Goal: Find specific page/section: Find specific page/section

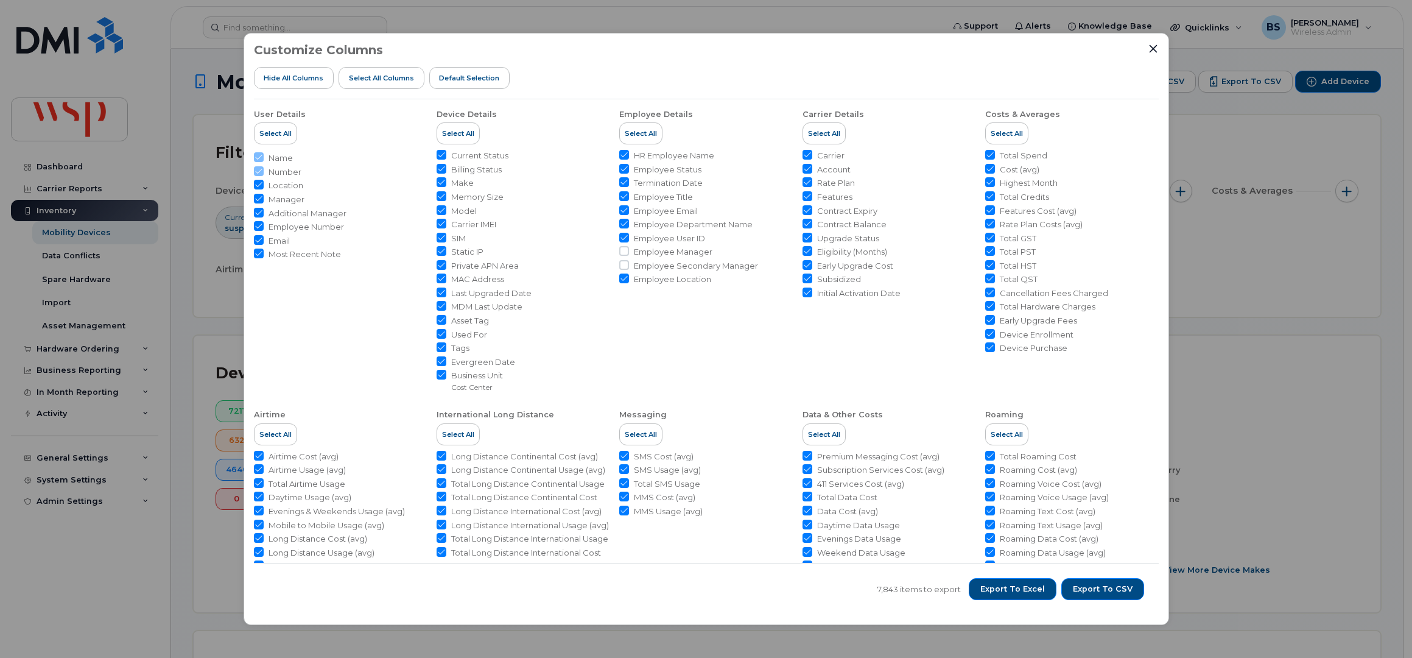
scroll to position [568, 0]
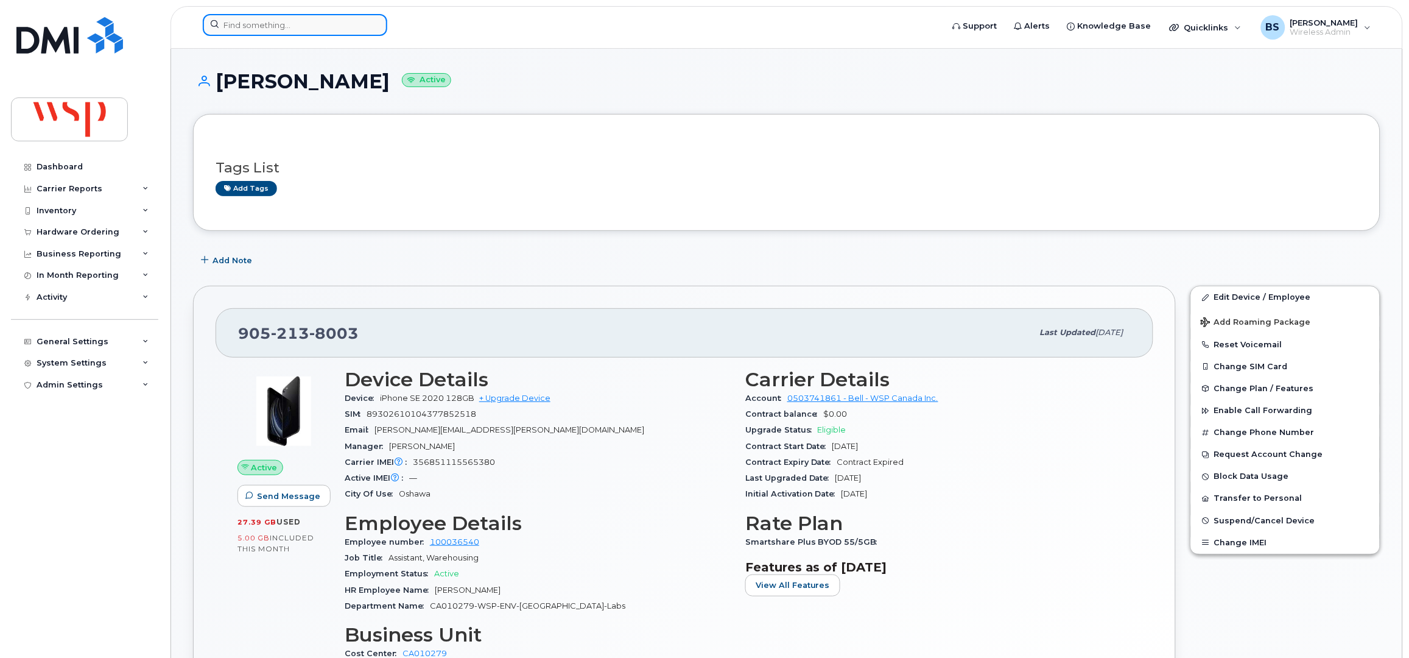
click at [356, 32] on input at bounding box center [295, 25] width 184 height 22
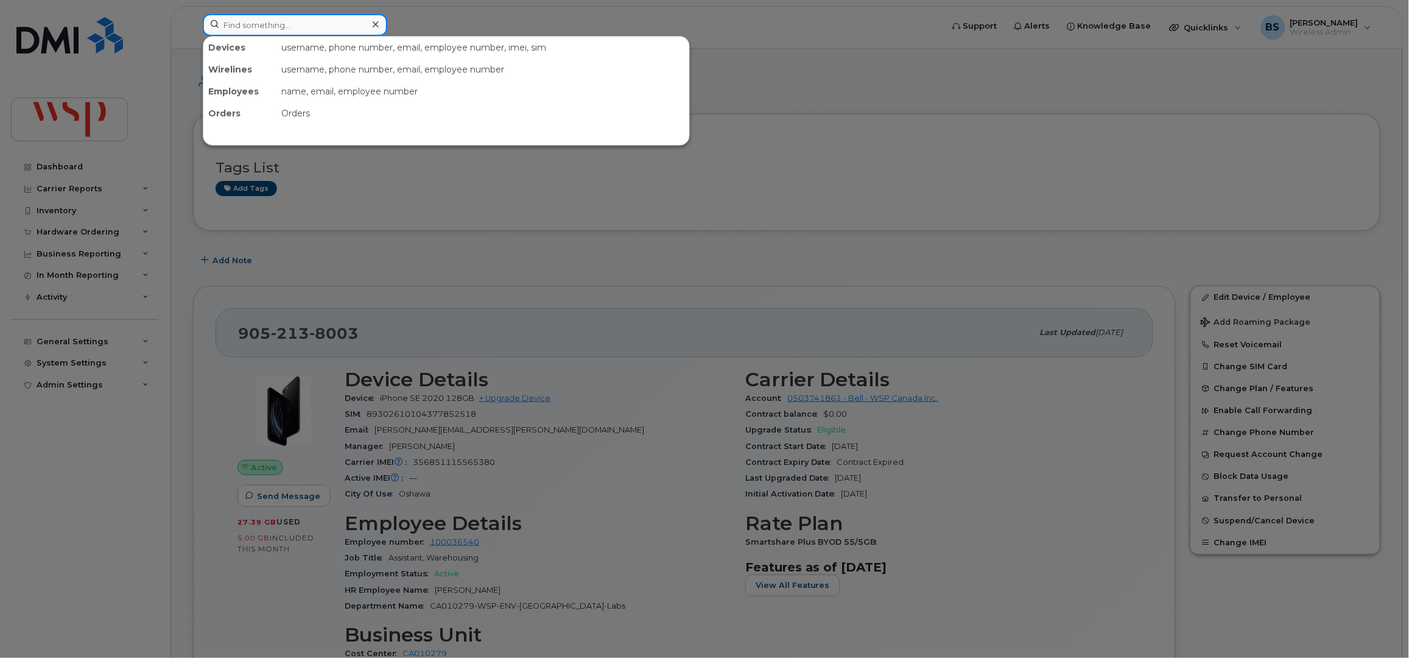
paste input "6132402671"
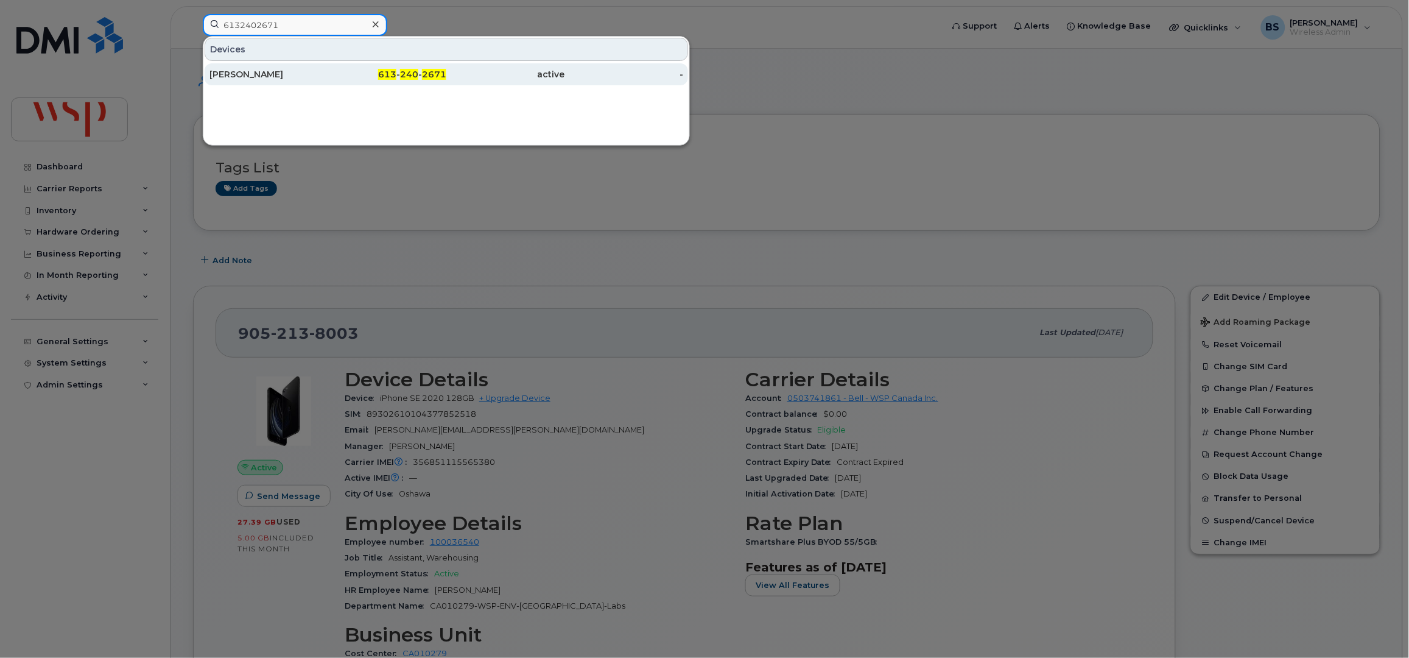
type input "6132402671"
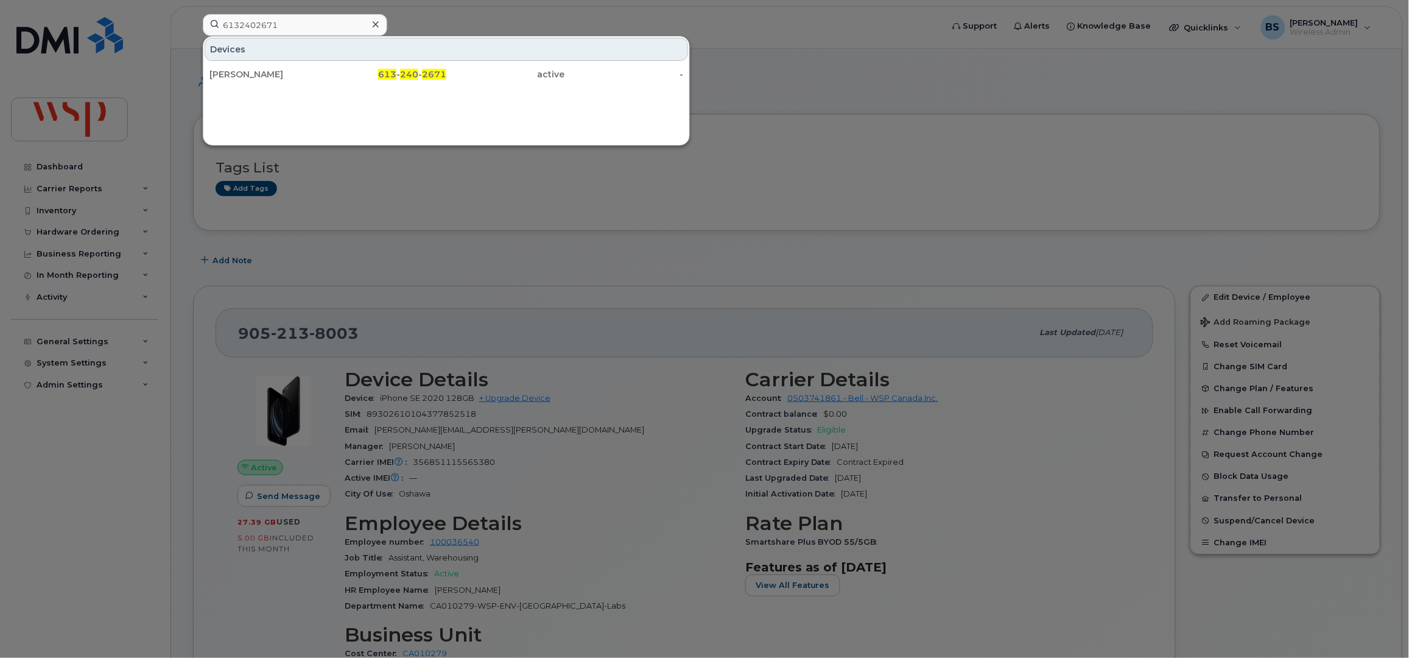
drag, startPoint x: 245, startPoint y: 69, endPoint x: 339, endPoint y: 104, distance: 100.0
click at [245, 69] on div "DAVID ARNOLD" at bounding box center [268, 74] width 119 height 12
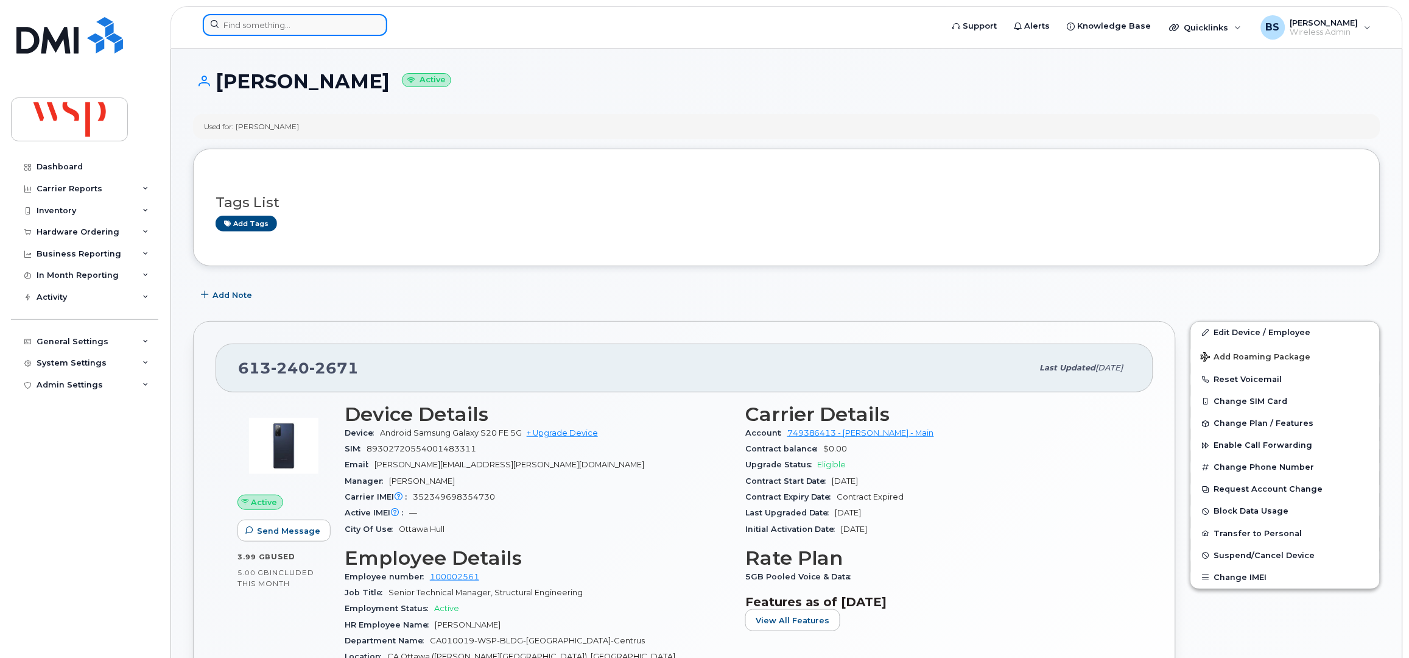
click at [303, 26] on input at bounding box center [295, 25] width 184 height 22
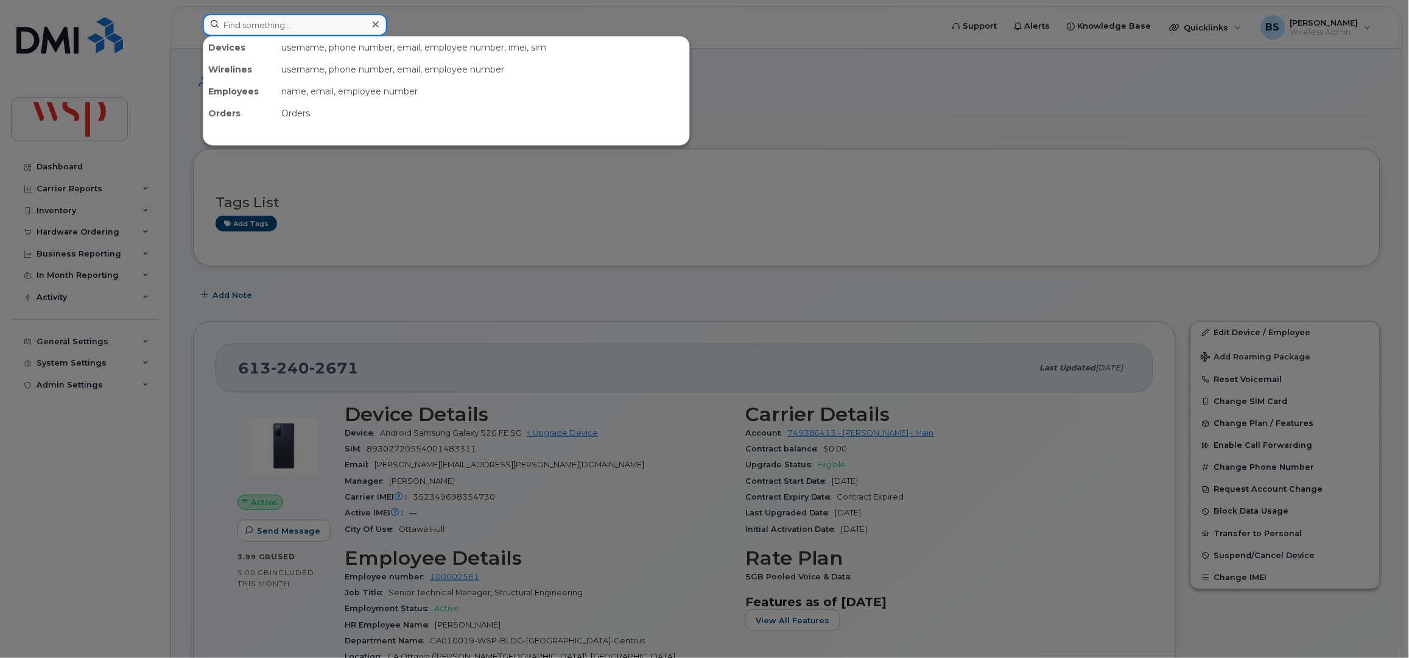
paste input "4165594997"
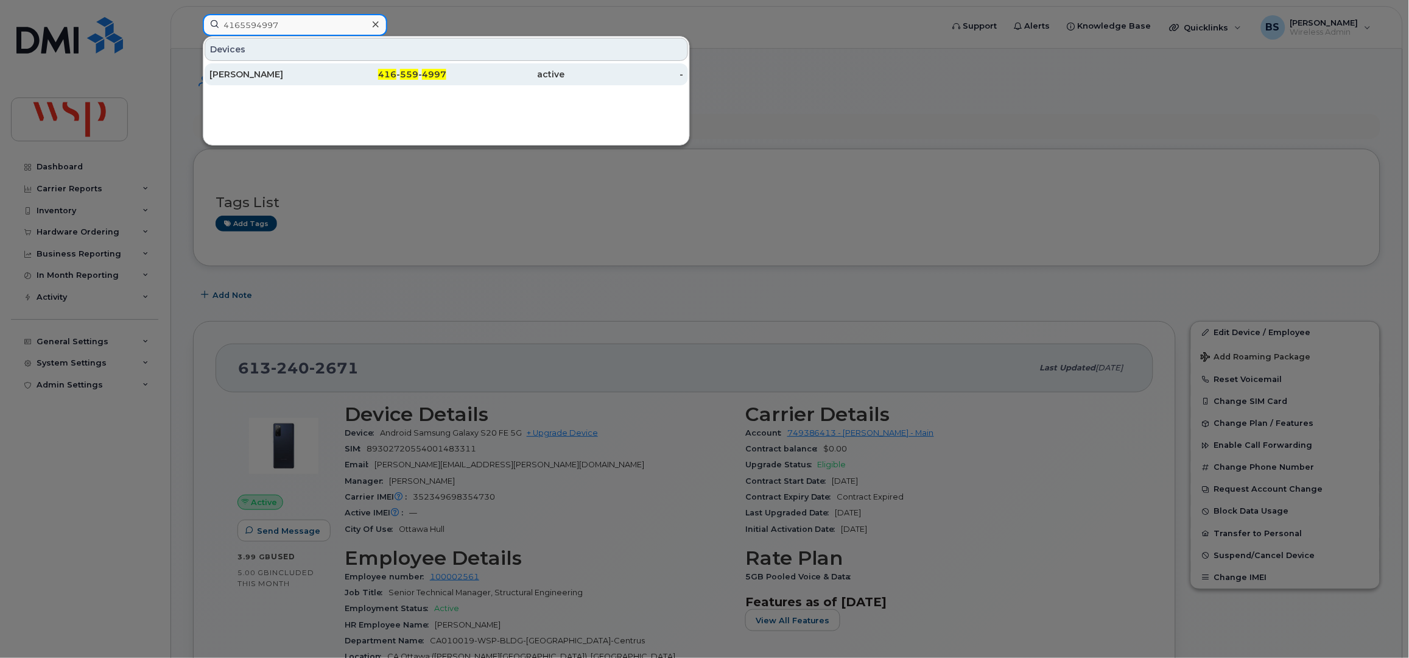
type input "4165594997"
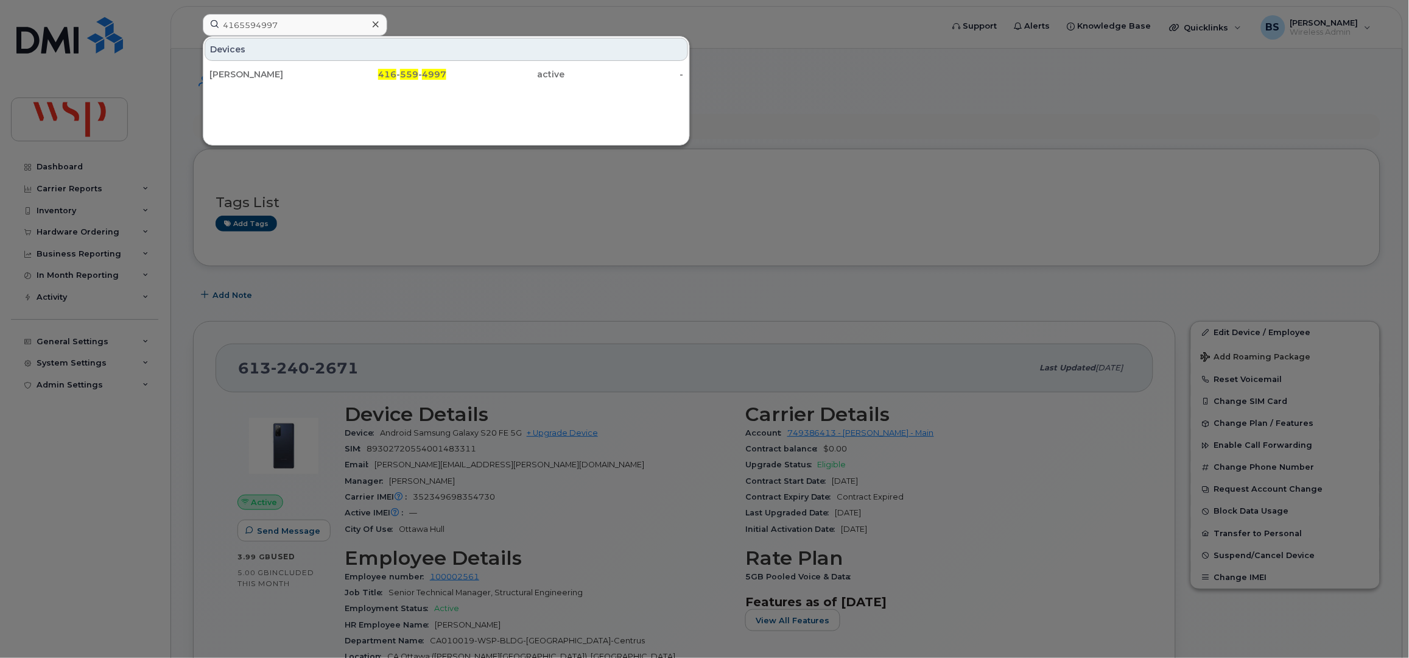
drag, startPoint x: 240, startPoint y: 72, endPoint x: 507, endPoint y: 155, distance: 280.0
click at [240, 72] on div "Nico Bezuidenhout" at bounding box center [268, 74] width 119 height 12
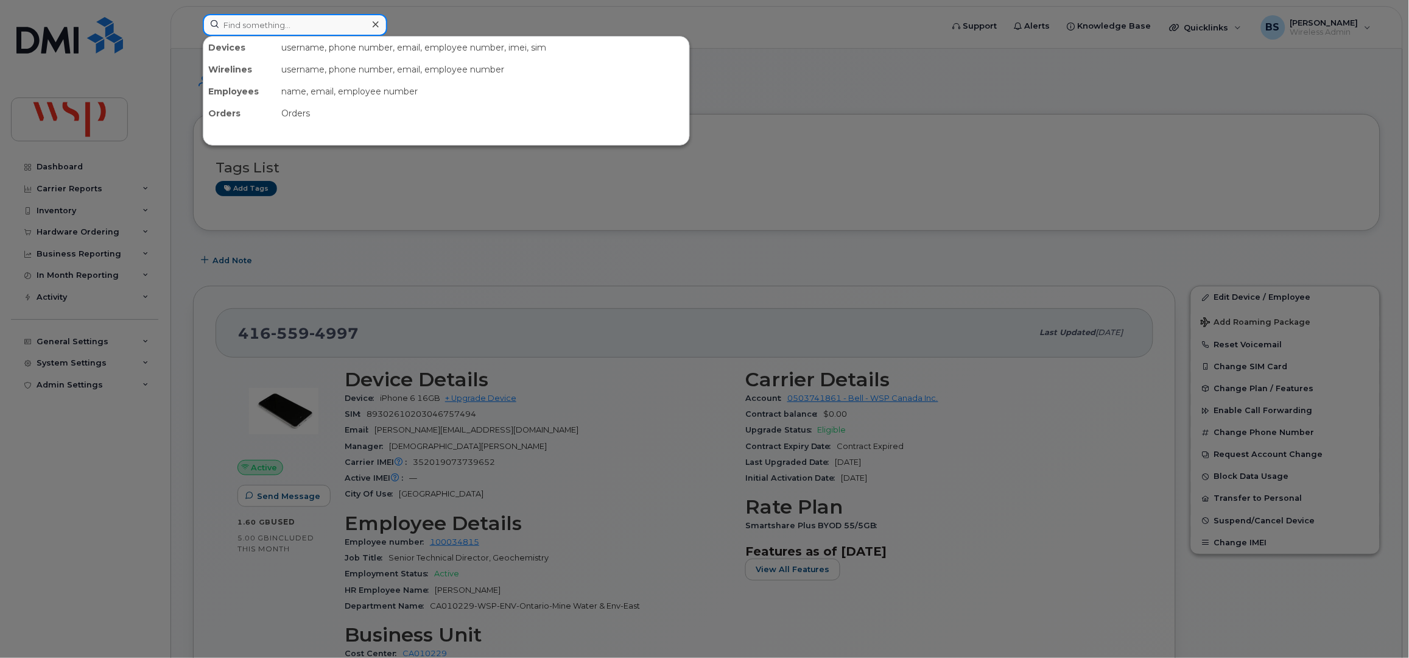
click at [286, 25] on input at bounding box center [295, 25] width 184 height 22
paste input "2893853618"
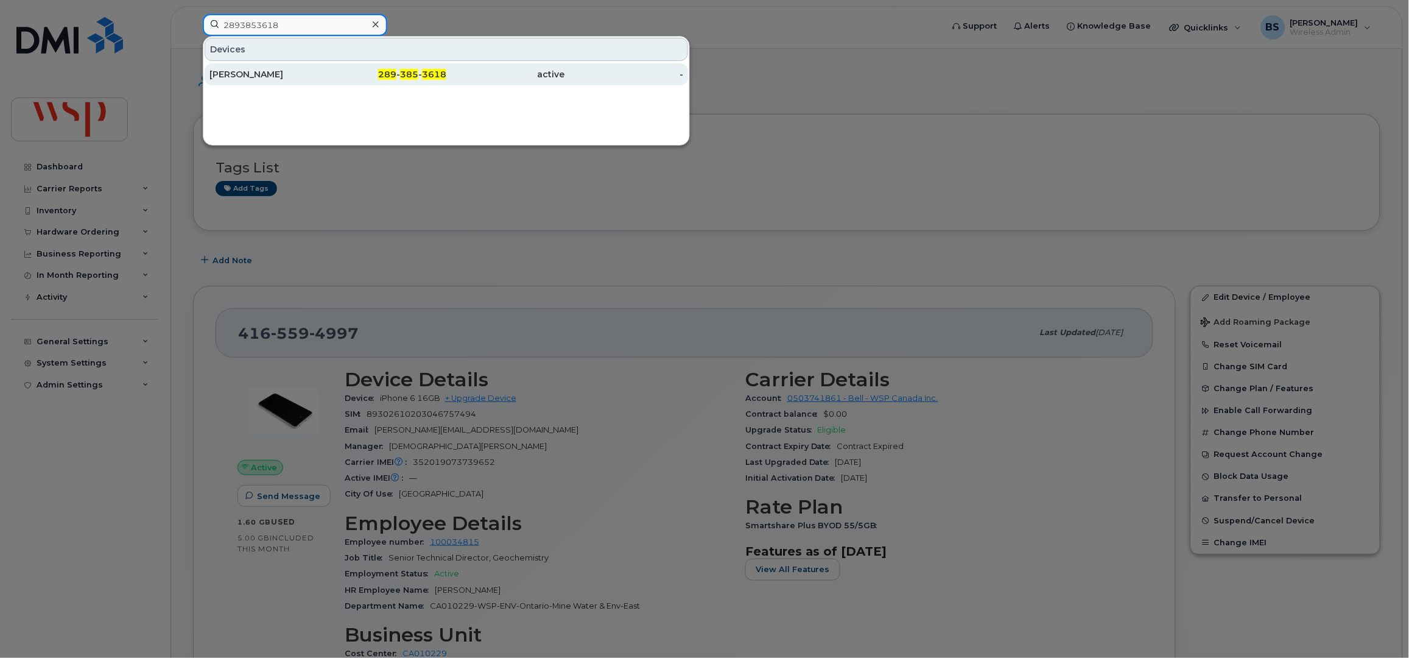
type input "2893853618"
click at [235, 74] on div "[PERSON_NAME]" at bounding box center [268, 74] width 119 height 12
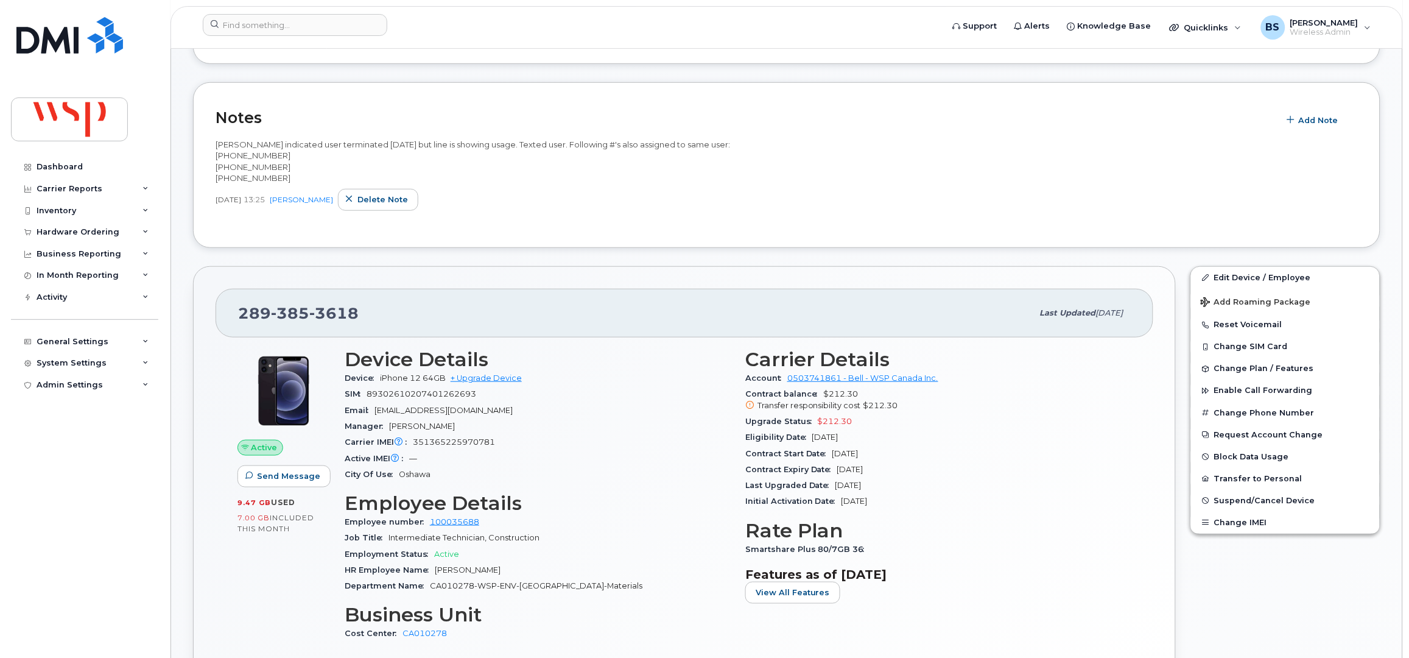
scroll to position [243, 0]
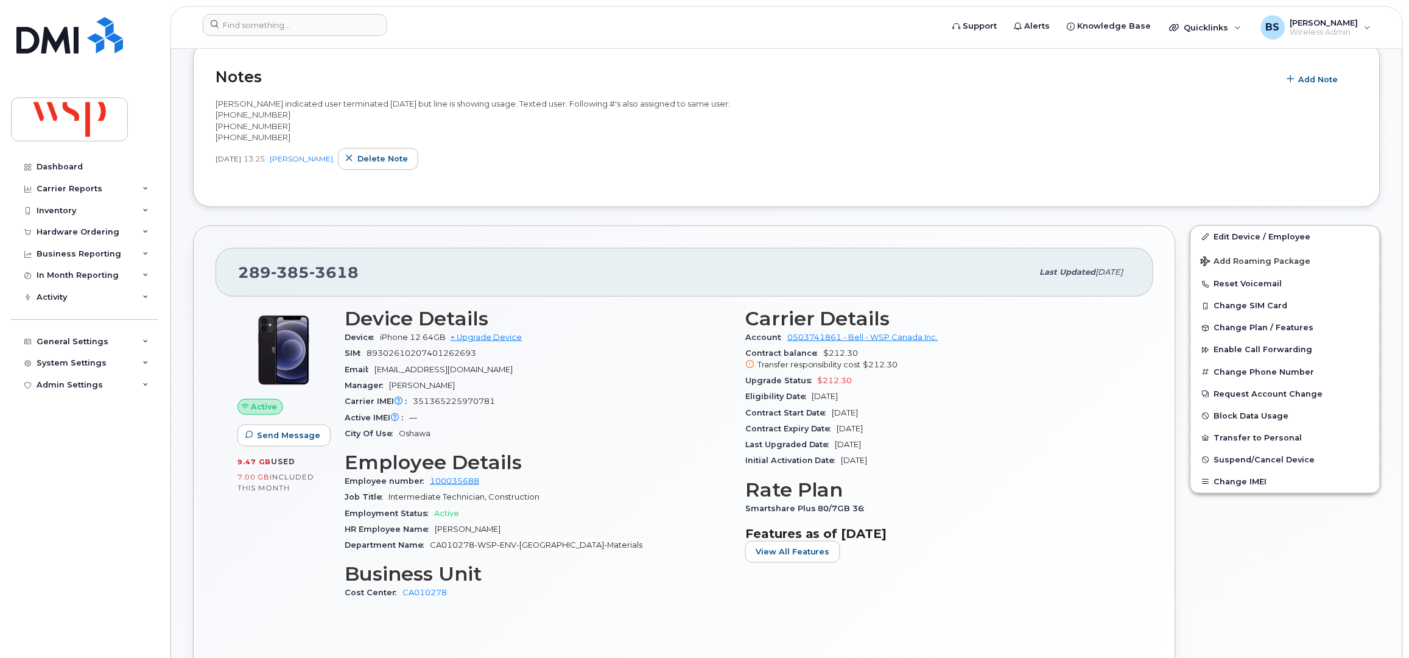
drag, startPoint x: 791, startPoint y: 398, endPoint x: 740, endPoint y: 385, distance: 52.7
click at [740, 385] on div "Carrier Details Account 0503741861 - Bell - WSP Canada Inc. Contract balance $2…" at bounding box center [938, 459] width 401 height 318
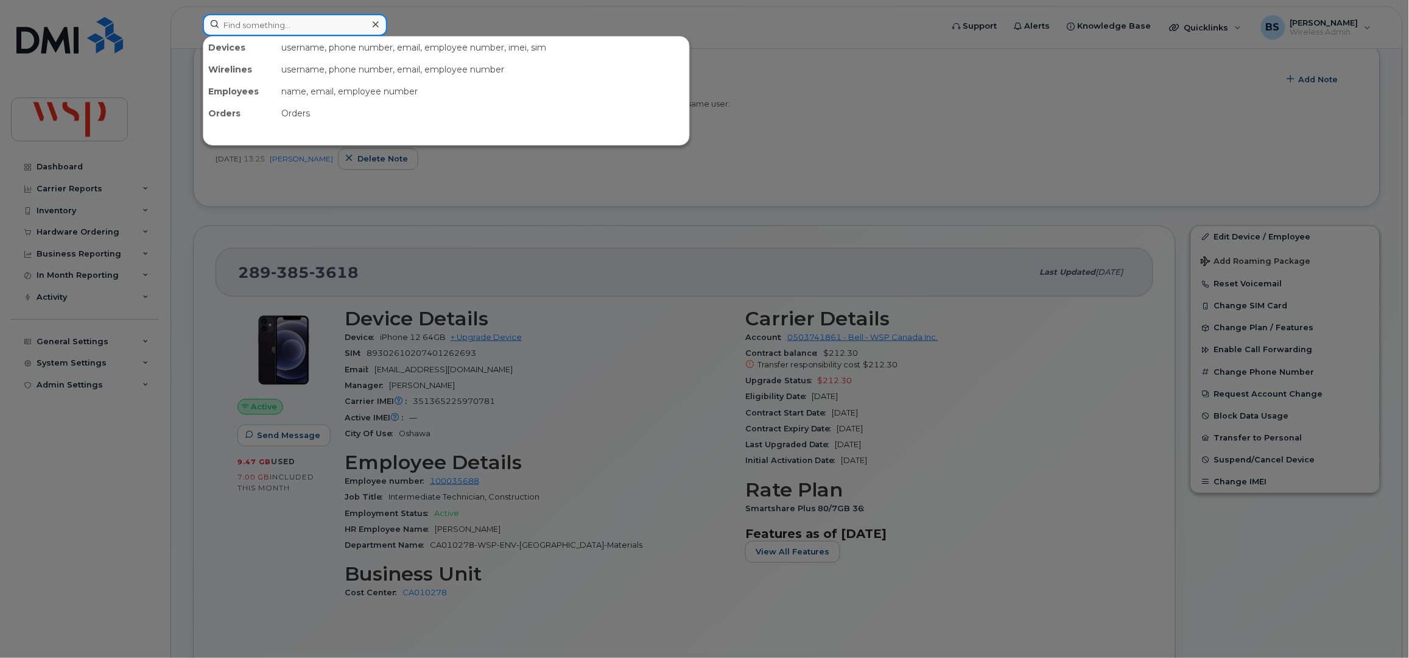
drag, startPoint x: 328, startPoint y: 32, endPoint x: 314, endPoint y: 37, distance: 14.8
click at [326, 30] on input at bounding box center [295, 25] width 184 height 22
paste input "5142173026"
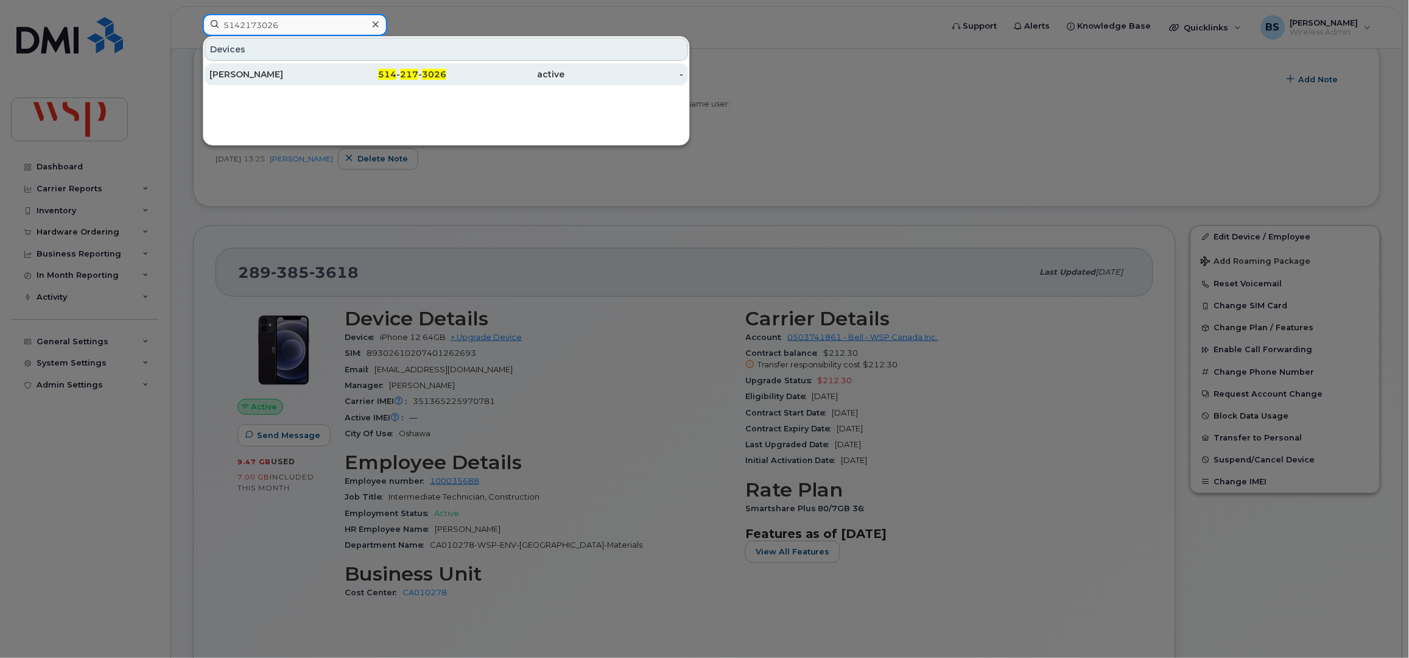
type input "5142173026"
drag, startPoint x: 236, startPoint y: 72, endPoint x: 349, endPoint y: 85, distance: 114.0
click at [236, 72] on div "[PERSON_NAME]" at bounding box center [268, 74] width 119 height 12
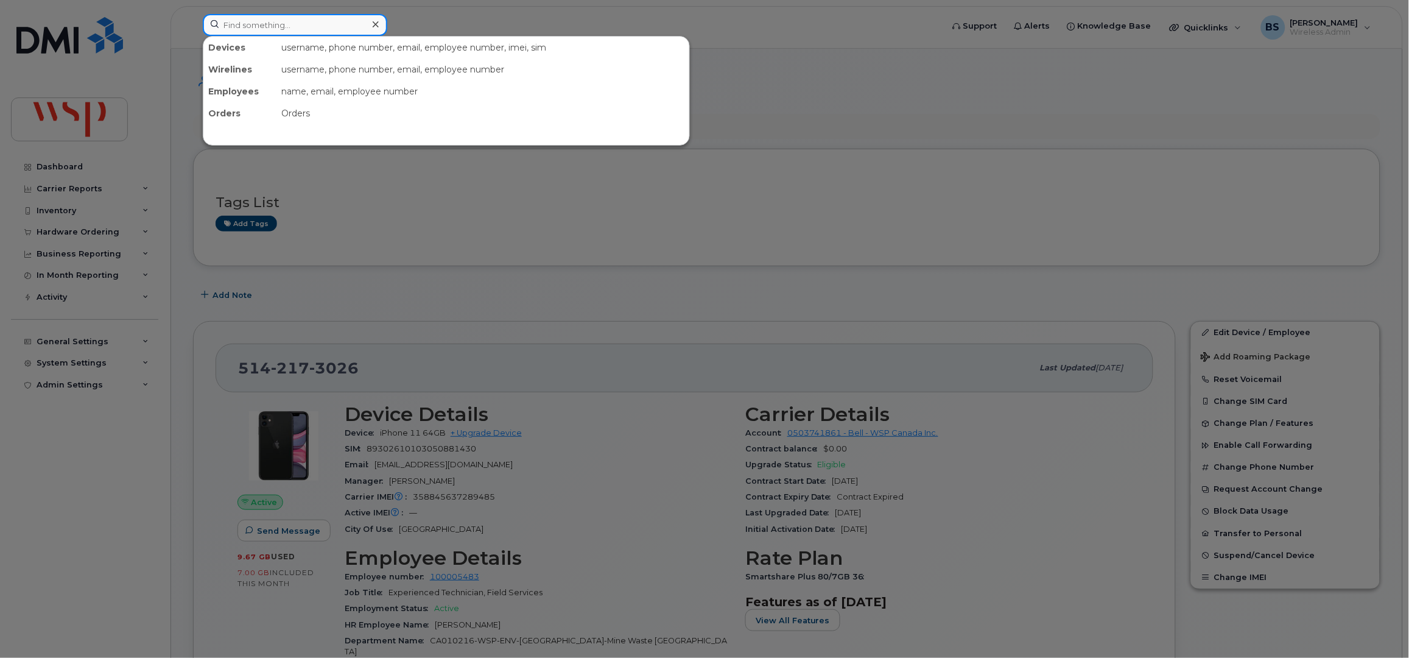
click at [300, 27] on input at bounding box center [295, 25] width 184 height 22
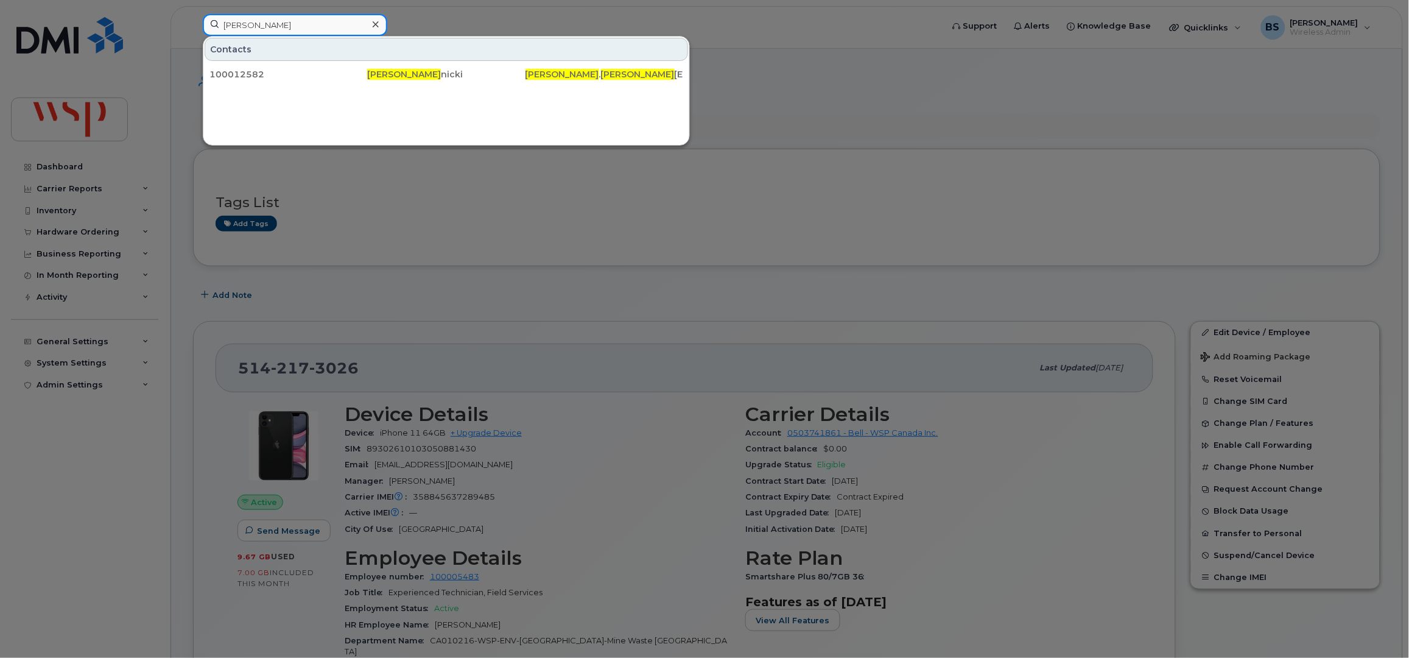
drag, startPoint x: 289, startPoint y: 31, endPoint x: 217, endPoint y: 29, distance: 72.5
click at [222, 36] on div "tyler rud Contacts 100012582 Tyler Rud nicki Tyler . Rud nicki@wsp.com" at bounding box center [569, 25] width 732 height 22
paste input "4166487851"
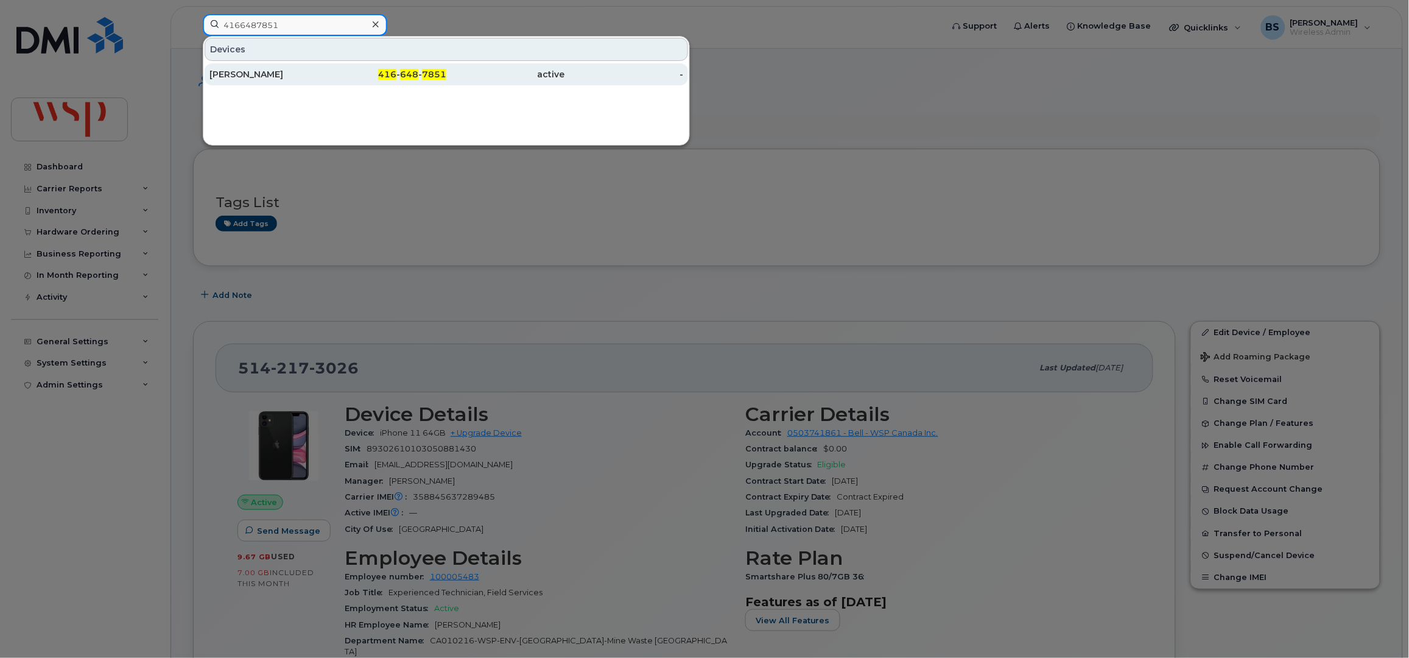
type input "4166487851"
click at [217, 76] on div "Daniel Ionico" at bounding box center [268, 74] width 119 height 12
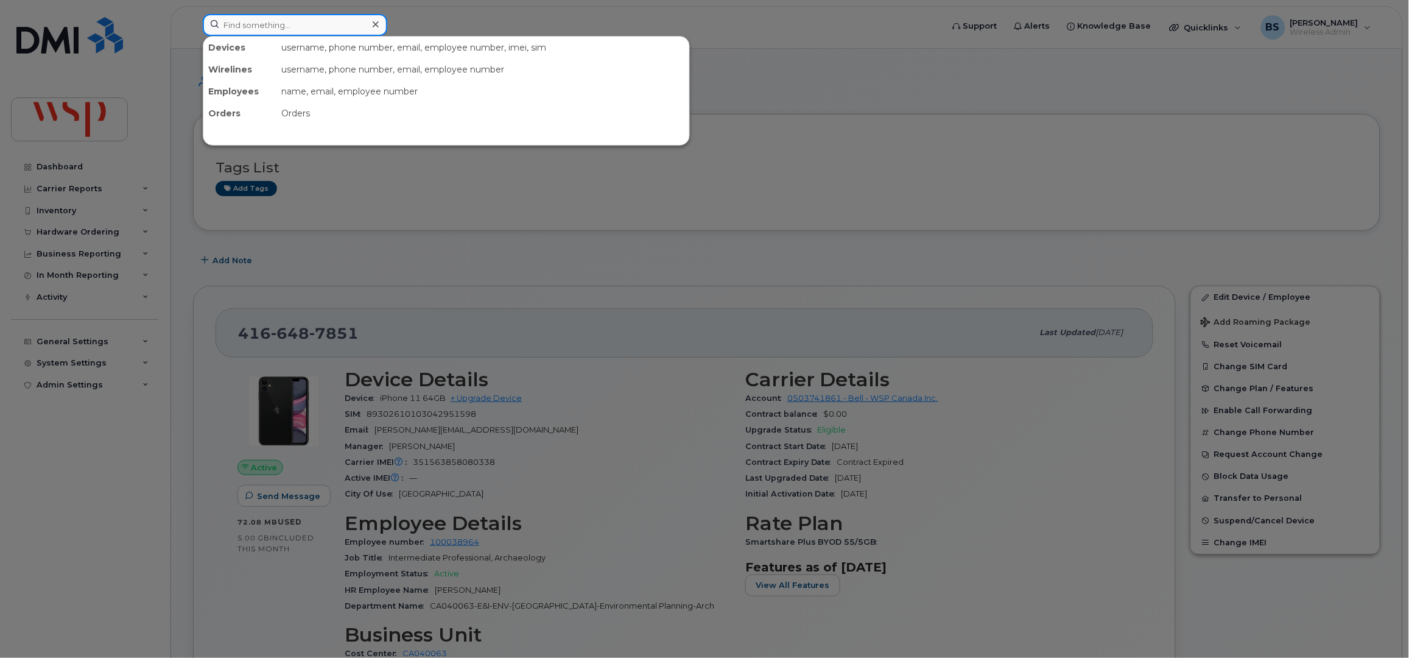
click at [295, 26] on input at bounding box center [295, 25] width 184 height 22
paste input "Adham Abu Sheikha"
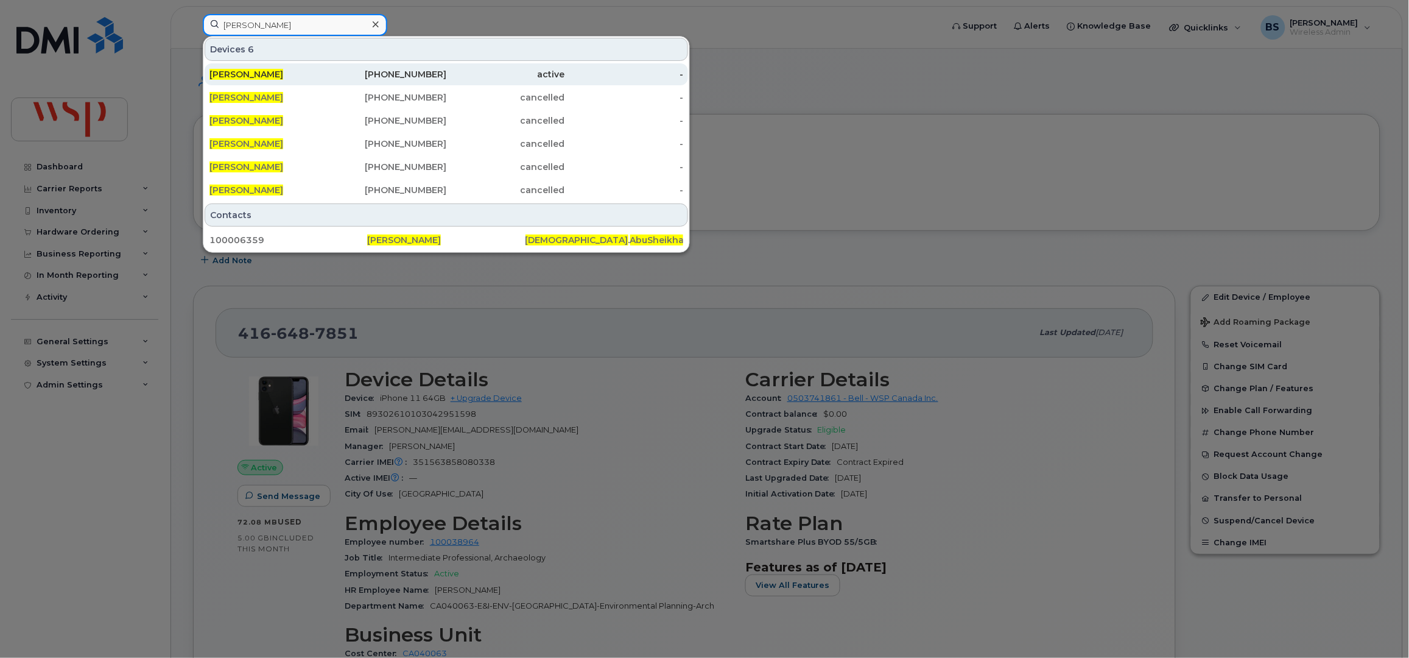
type input "Adham Abu Sheikha"
click at [268, 76] on span "ADHAM ABU SHEIKHA" at bounding box center [246, 74] width 74 height 11
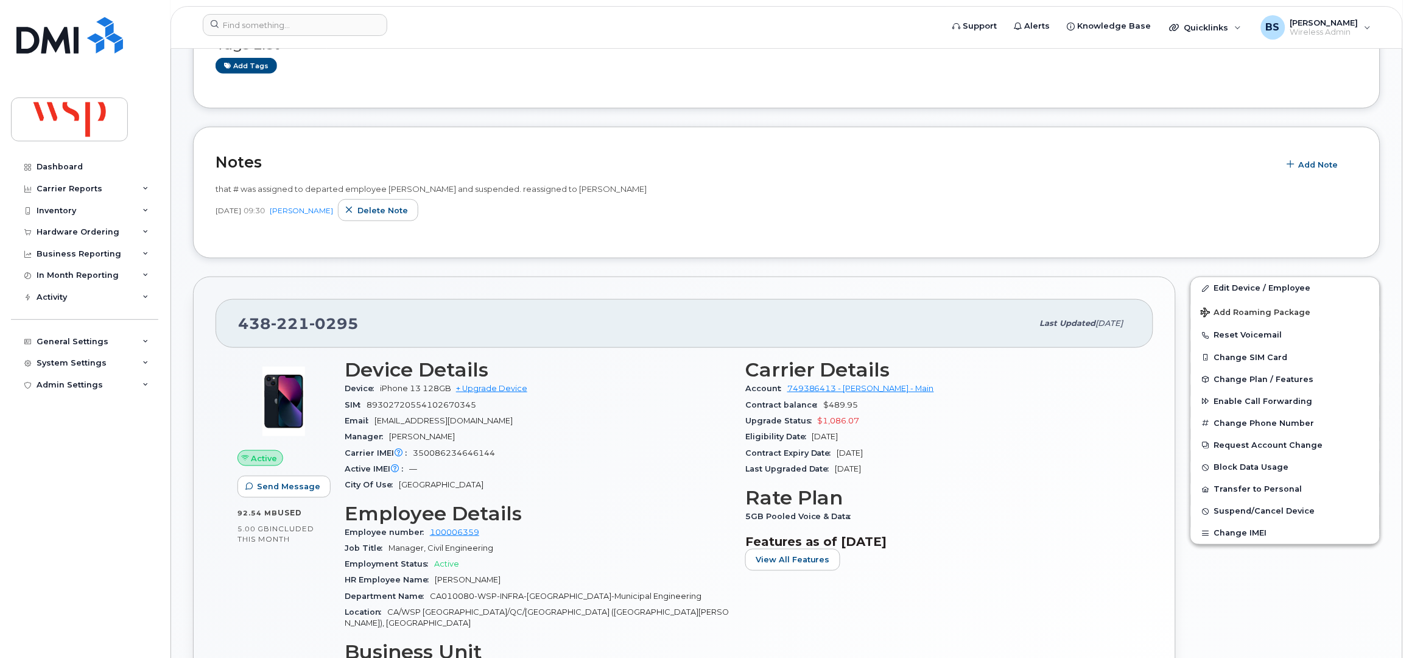
scroll to position [325, 0]
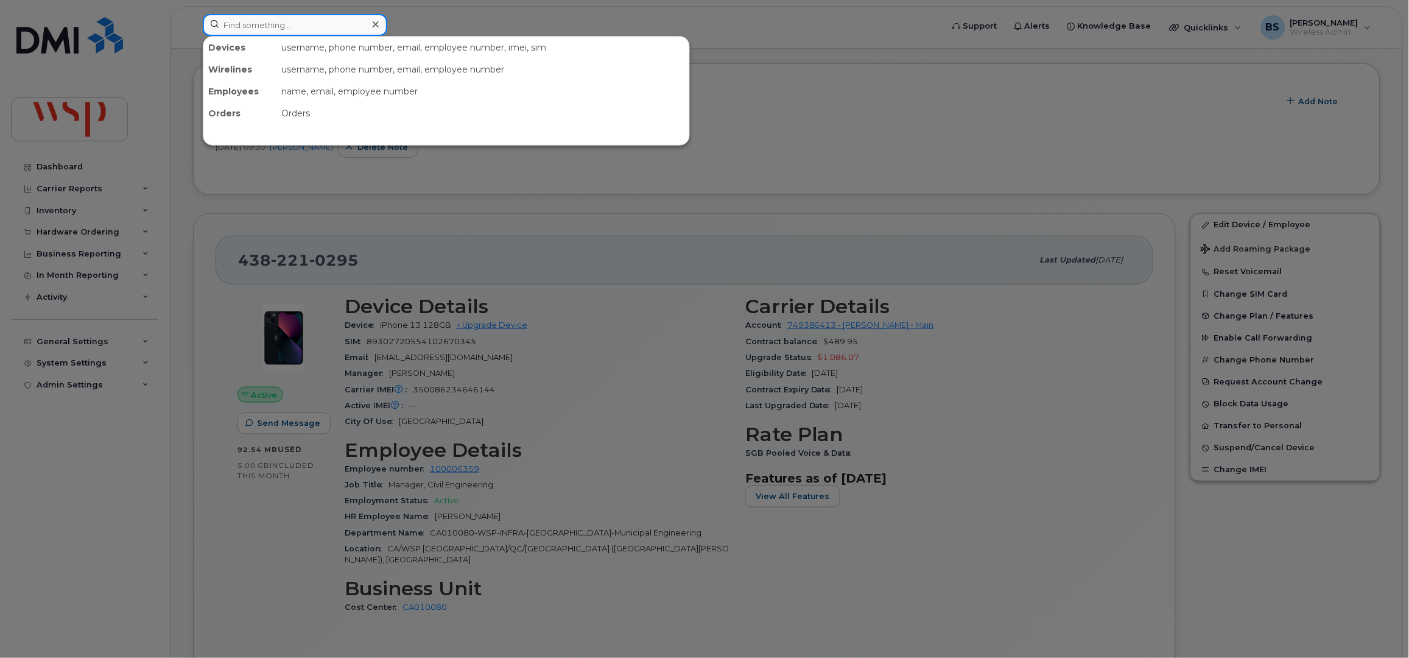
click at [303, 24] on input at bounding box center [295, 25] width 184 height 22
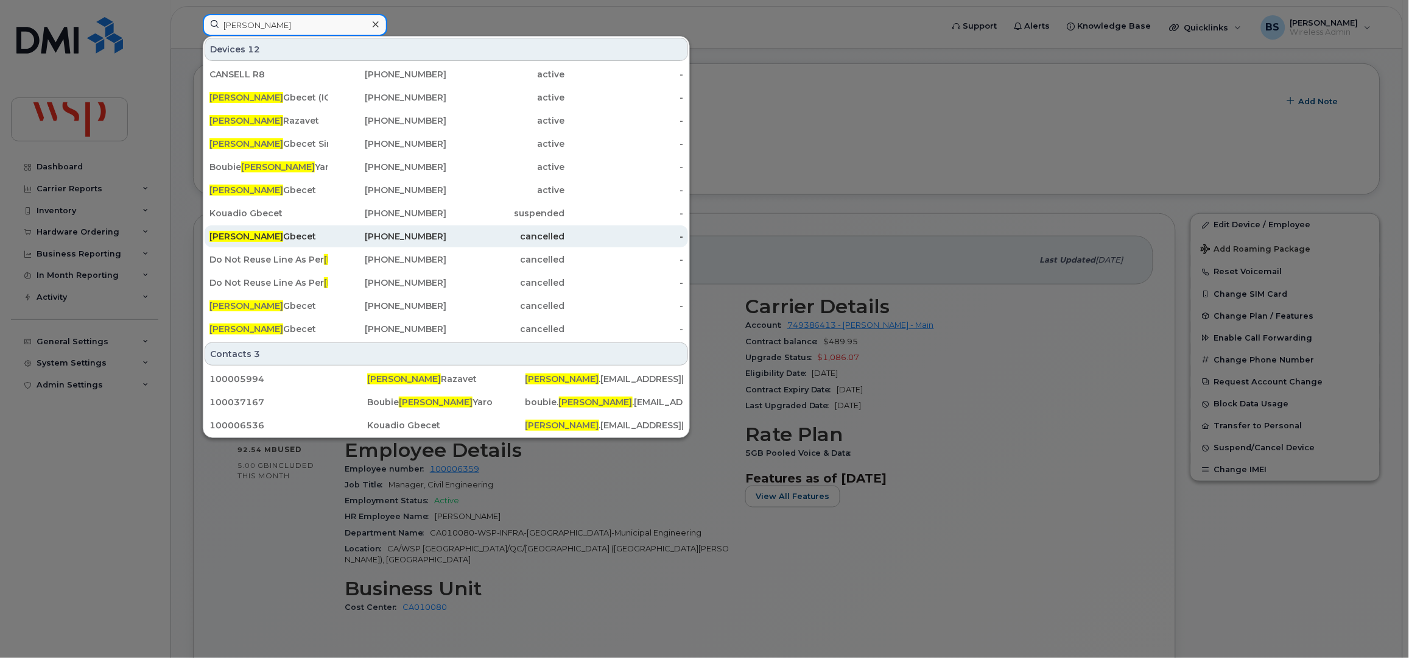
type input "aristide"
click at [232, 233] on span "Aristide" at bounding box center [246, 236] width 74 height 11
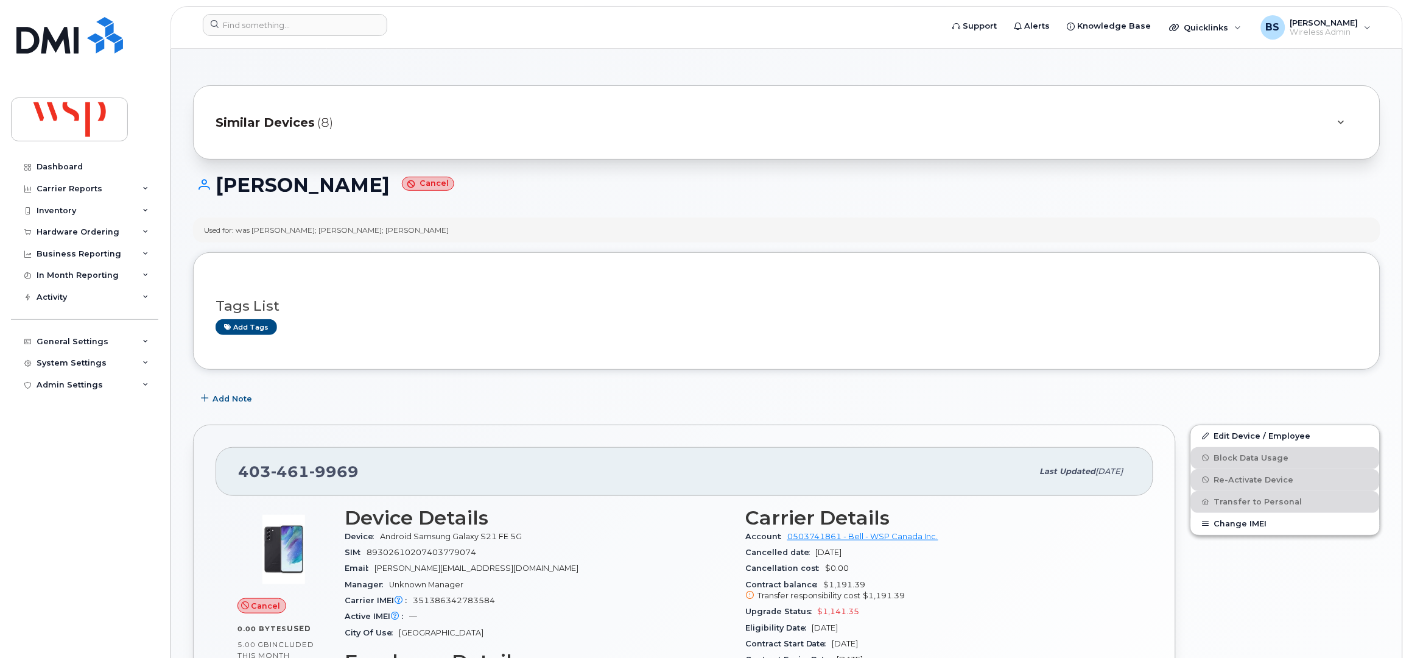
click at [430, 124] on div "Similar Devices (8)" at bounding box center [770, 122] width 1108 height 29
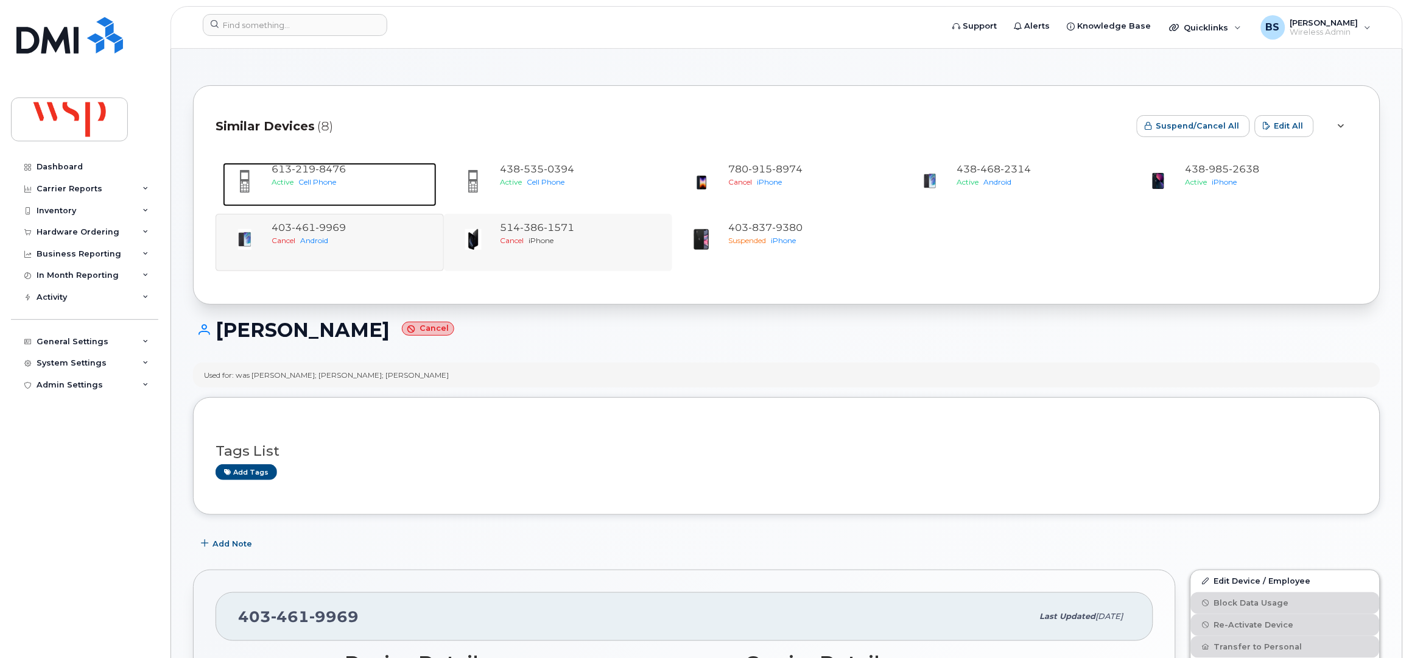
drag, startPoint x: 325, startPoint y: 176, endPoint x: 479, endPoint y: 241, distance: 167.6
click at [324, 175] on div "[PHONE_NUMBER] Active Cell Phone" at bounding box center [352, 185] width 170 height 44
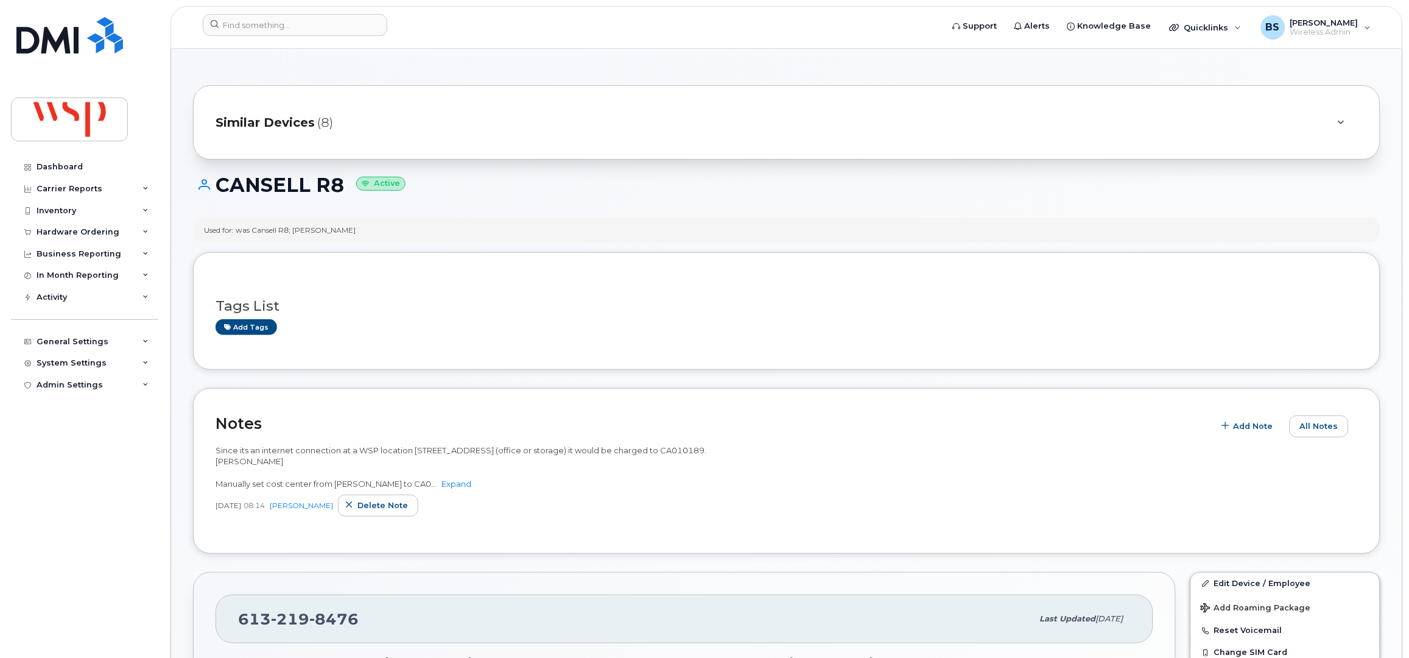
drag, startPoint x: 406, startPoint y: 121, endPoint x: 451, endPoint y: 141, distance: 48.5
click at [406, 120] on div "Similar Devices (8)" at bounding box center [770, 122] width 1108 height 29
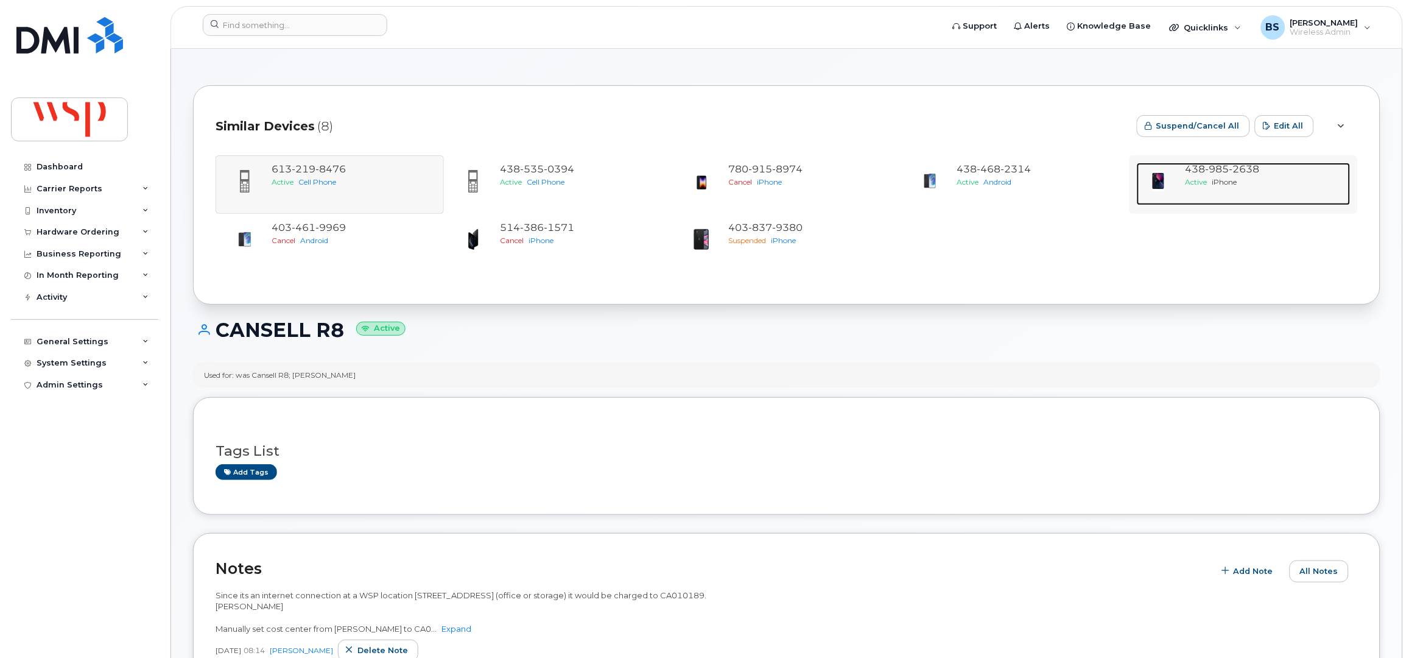
click at [1229, 172] on span "985" at bounding box center [1244, 169] width 30 height 12
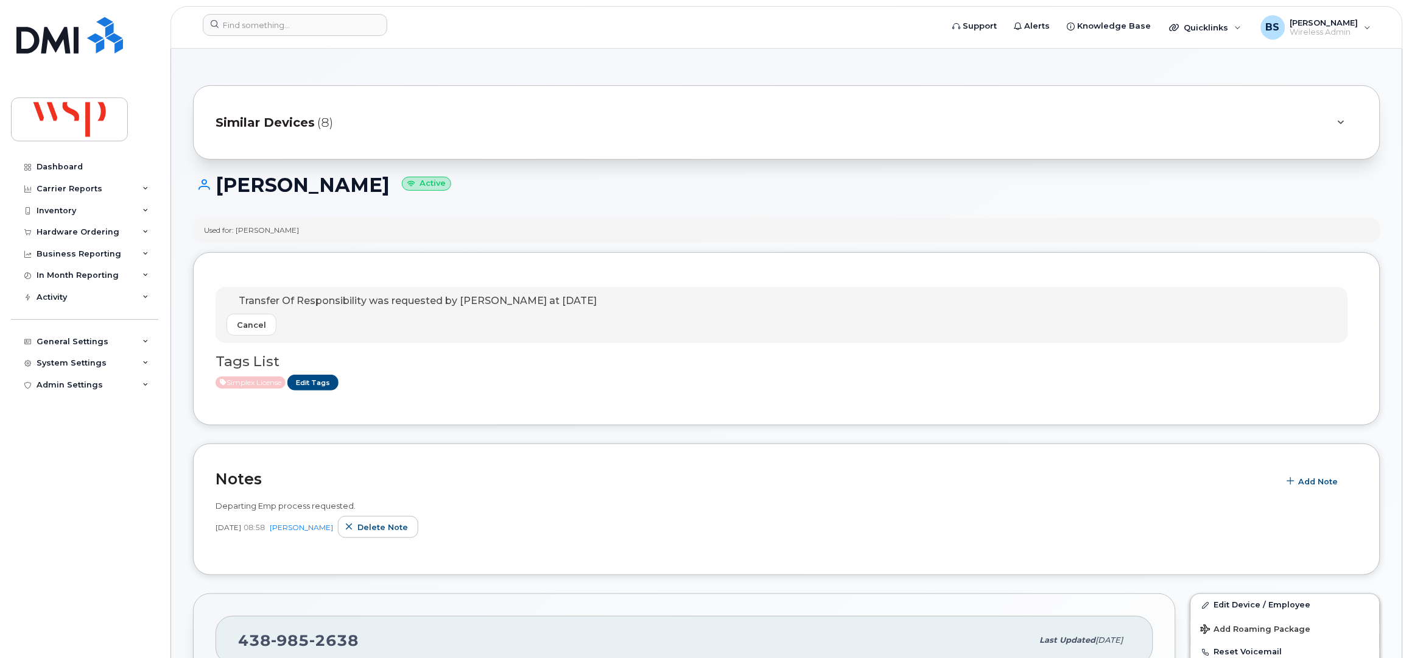
click at [404, 141] on div "Similar Devices (8)" at bounding box center [786, 122] width 1187 height 74
click at [469, 113] on div "Similar Devices (8)" at bounding box center [770, 122] width 1108 height 29
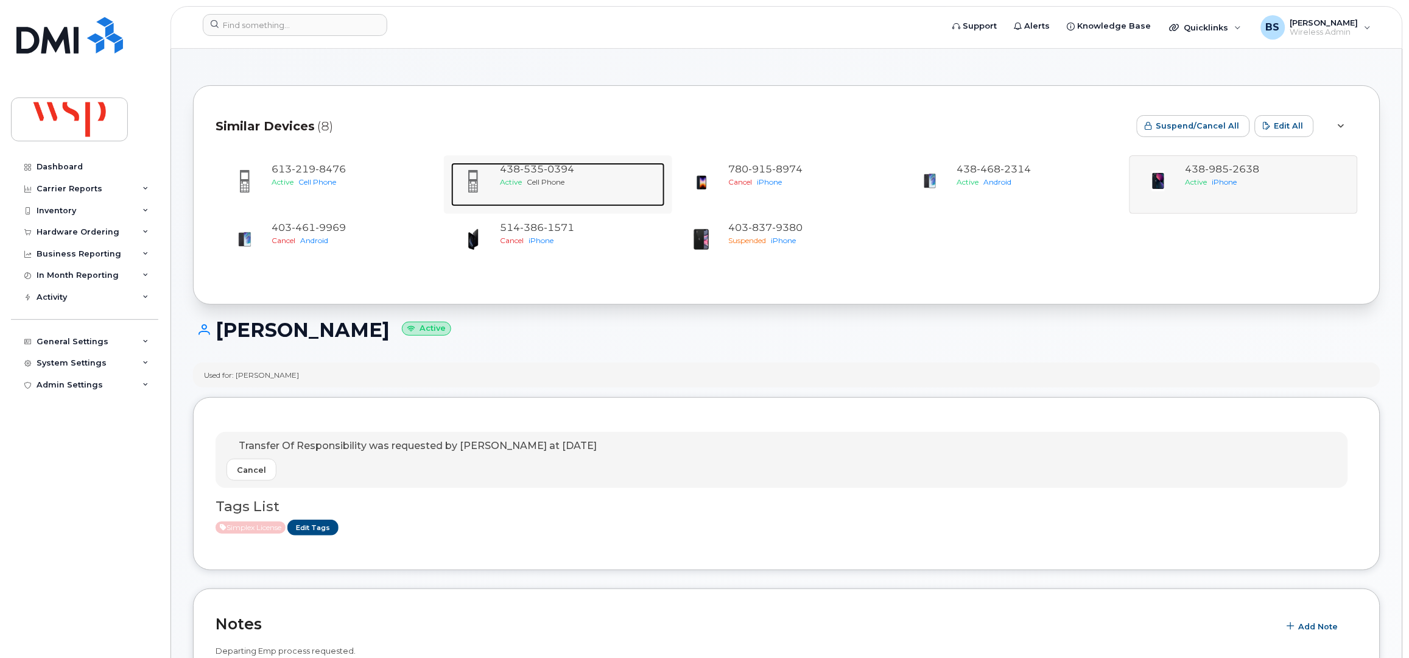
click at [553, 170] on span "0394" at bounding box center [559, 169] width 30 height 12
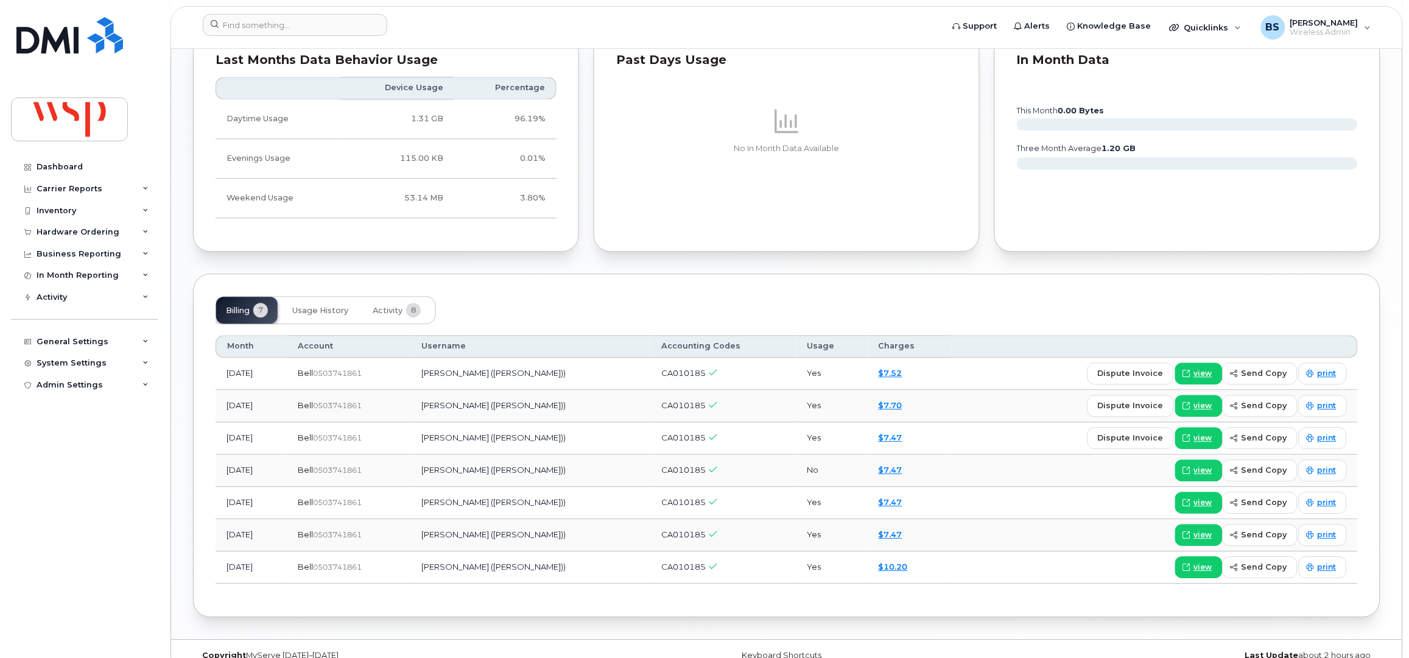
scroll to position [916, 0]
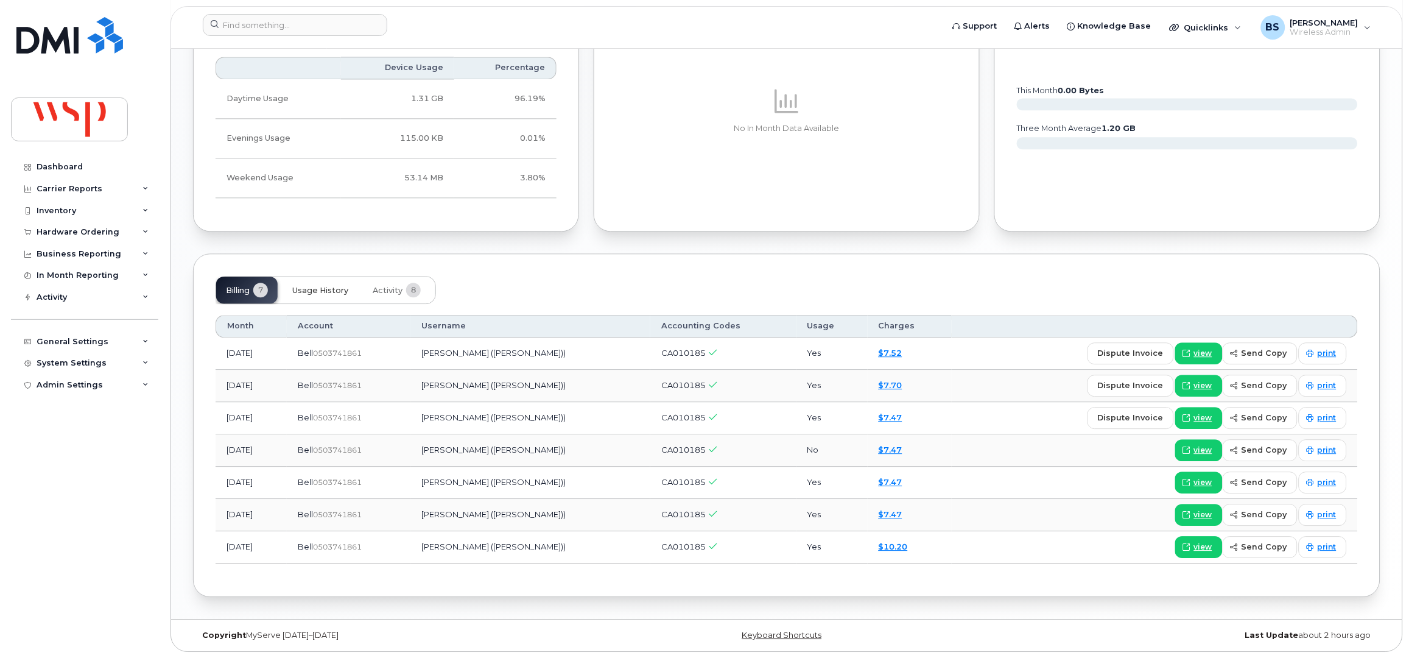
click at [330, 286] on span "Usage History" at bounding box center [320, 291] width 56 height 10
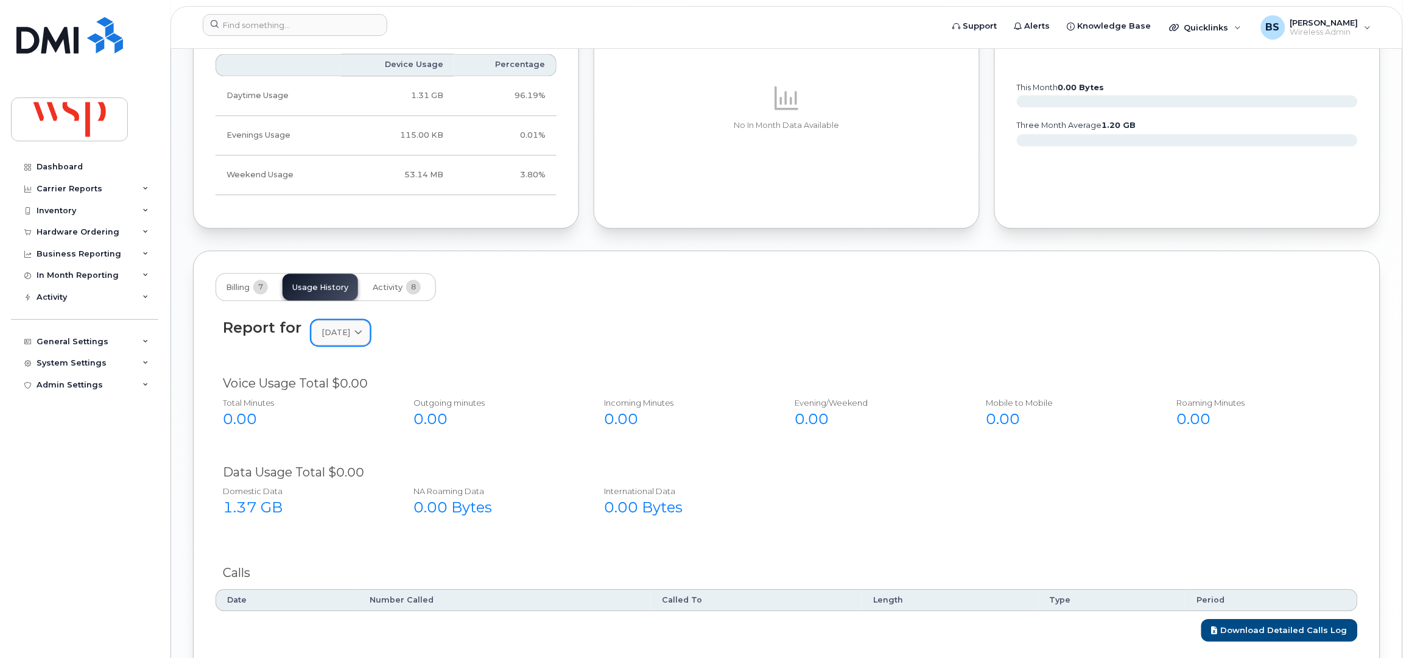
click at [348, 335] on span "[DATE]" at bounding box center [335, 332] width 29 height 12
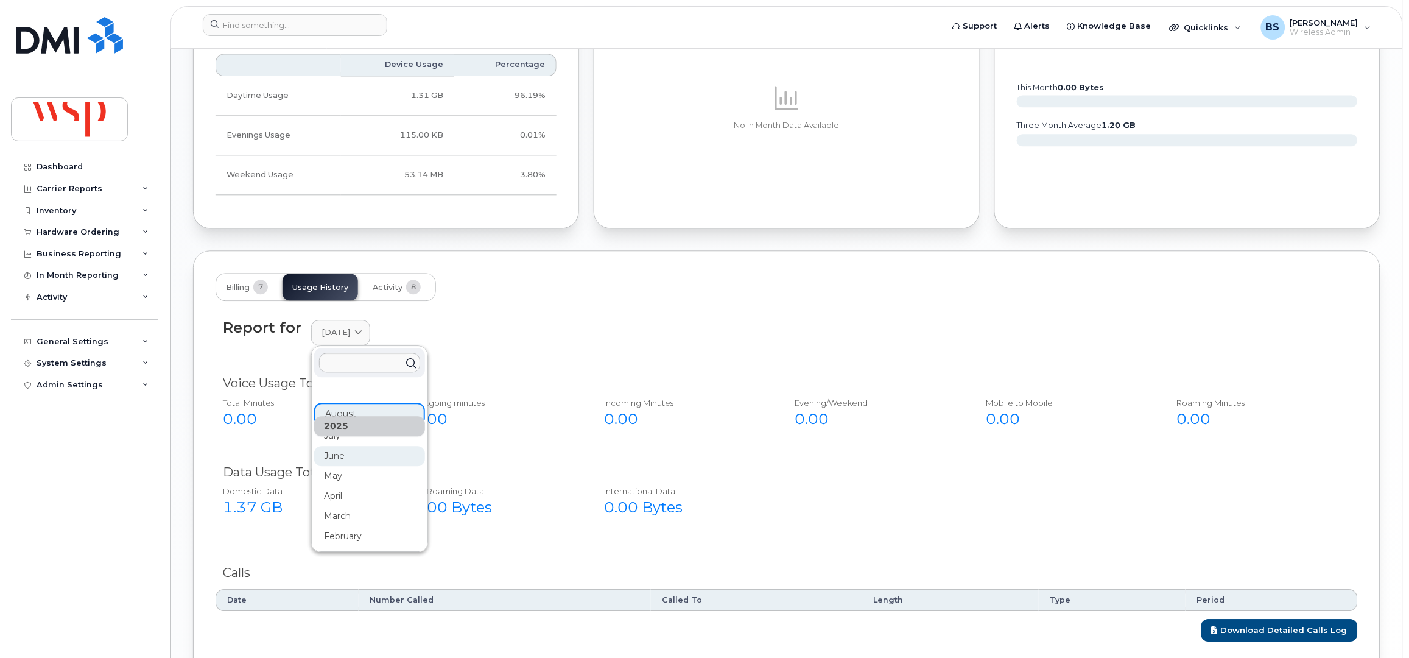
click at [335, 451] on div "June" at bounding box center [369, 456] width 111 height 20
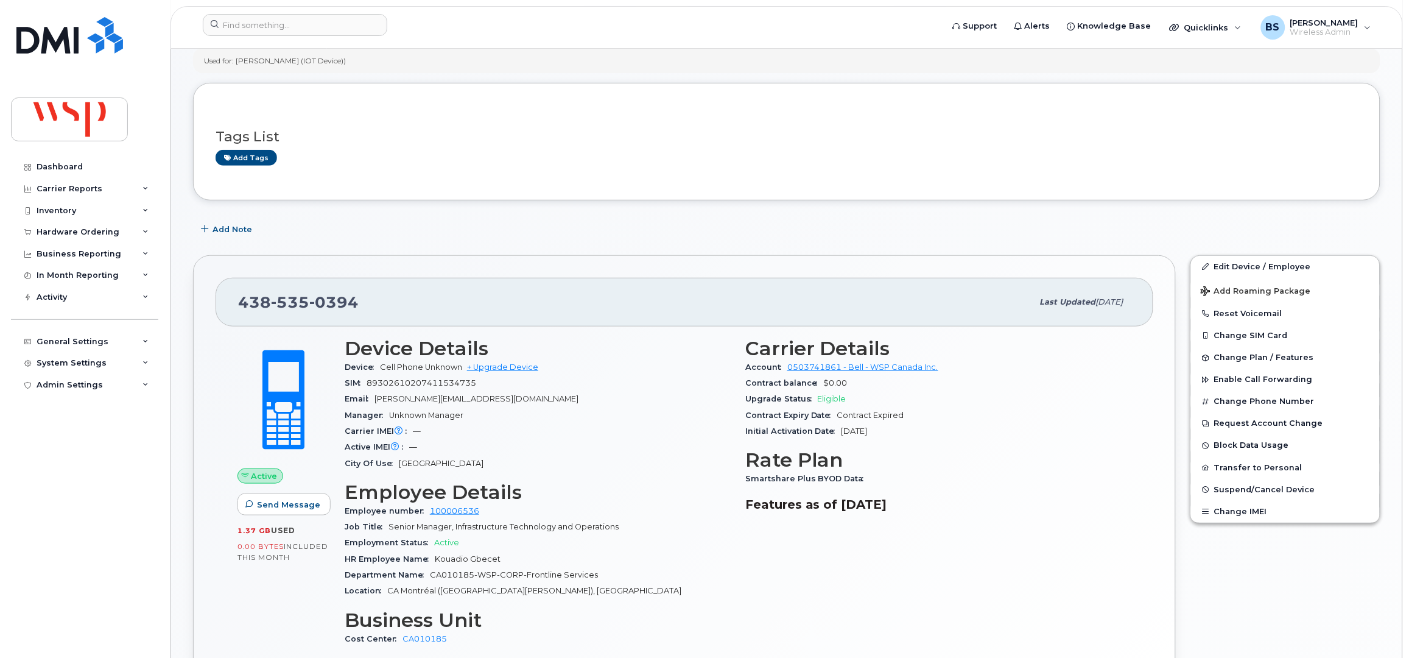
scroll to position [0, 0]
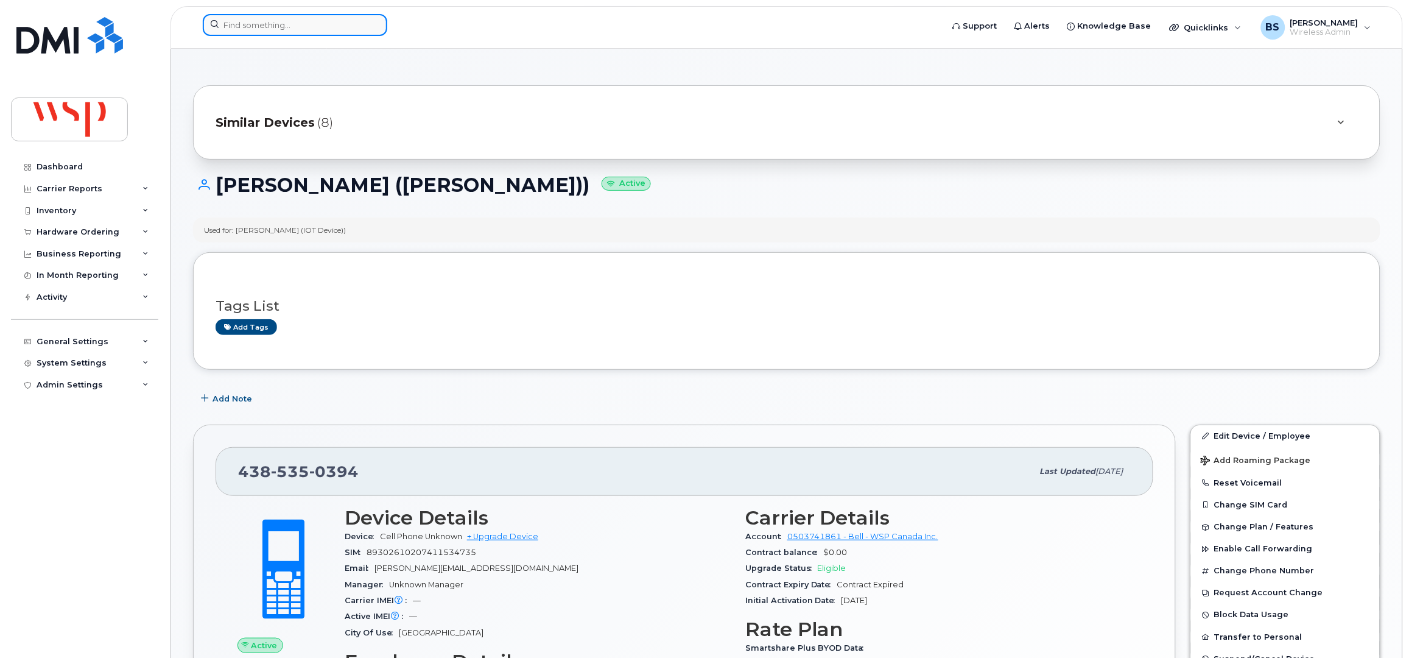
click at [326, 26] on input at bounding box center [295, 25] width 184 height 22
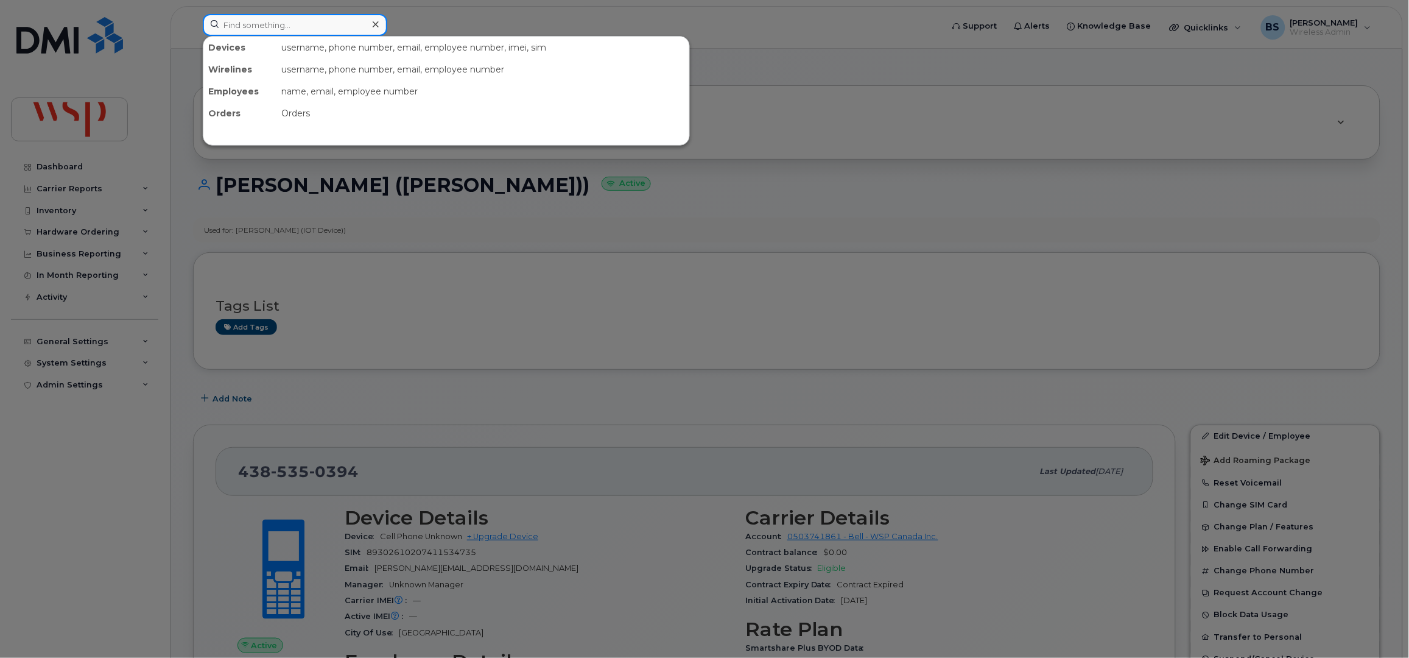
paste input "[PHONE_NUMBER]"
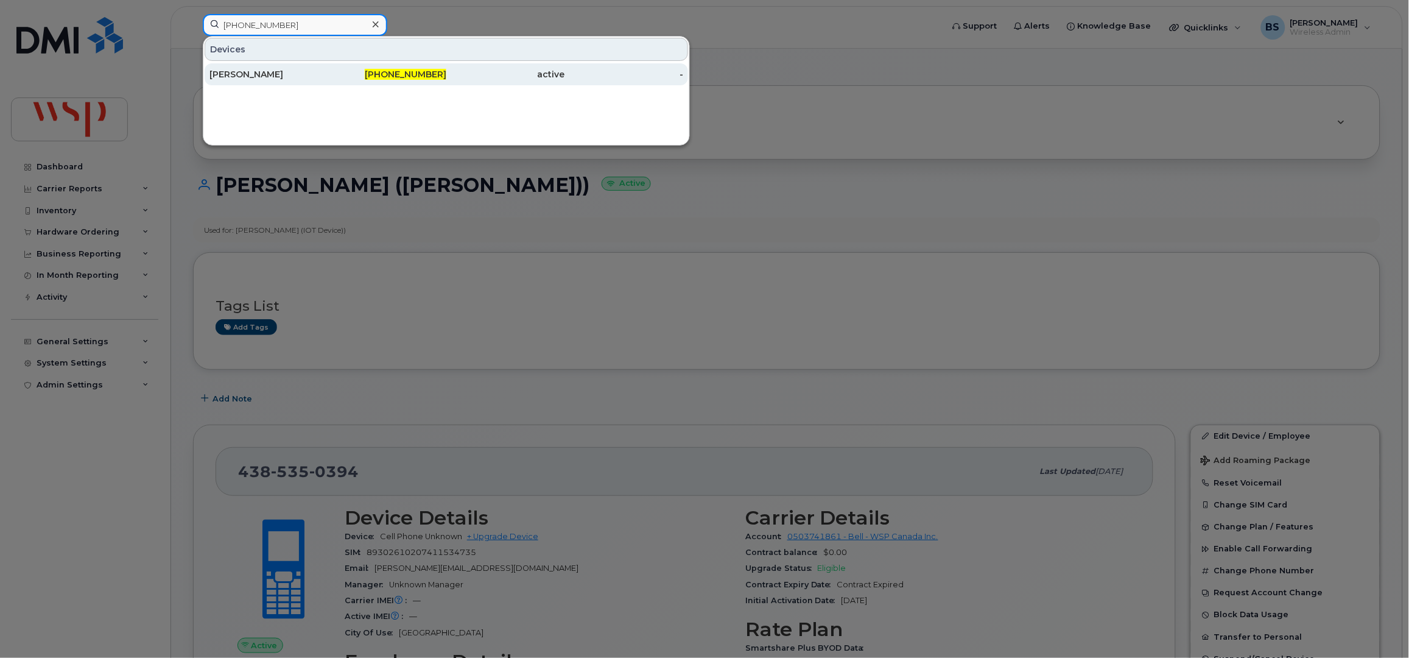
type input "[PHONE_NUMBER]"
click at [234, 73] on div "Kelly Czechmeister" at bounding box center [268, 74] width 119 height 12
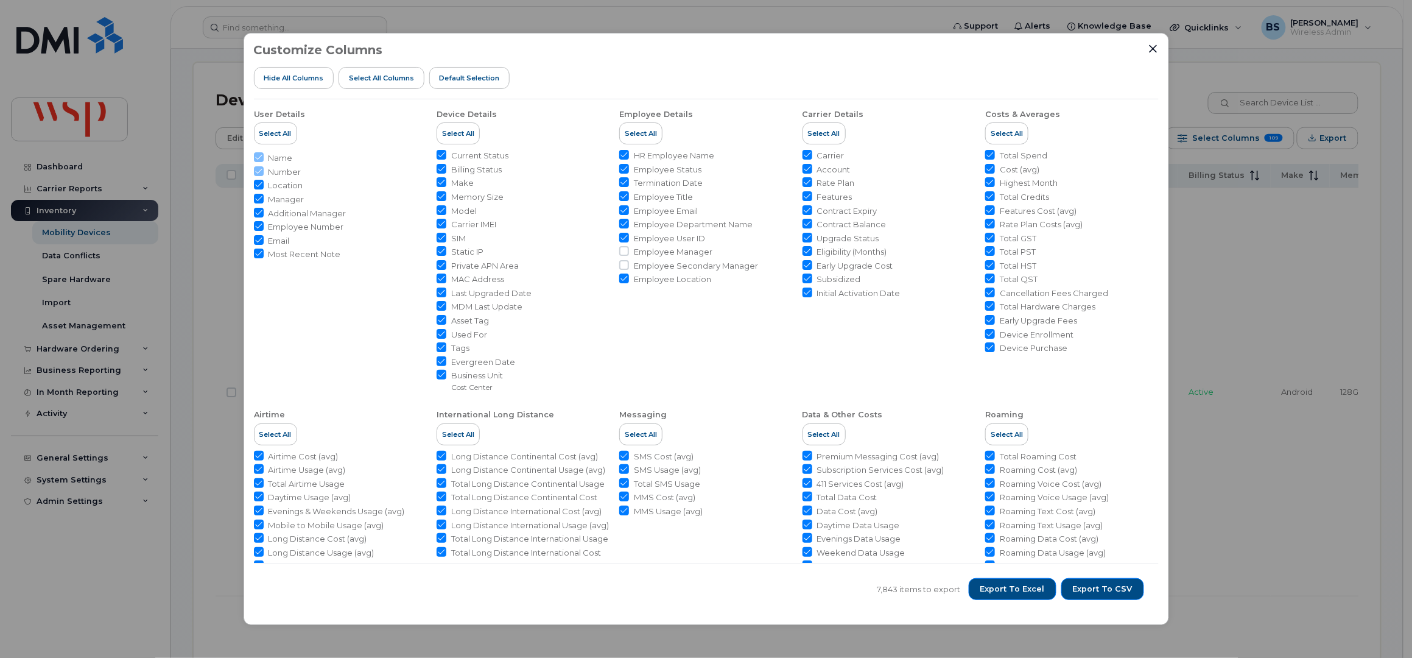
scroll to position [568, 0]
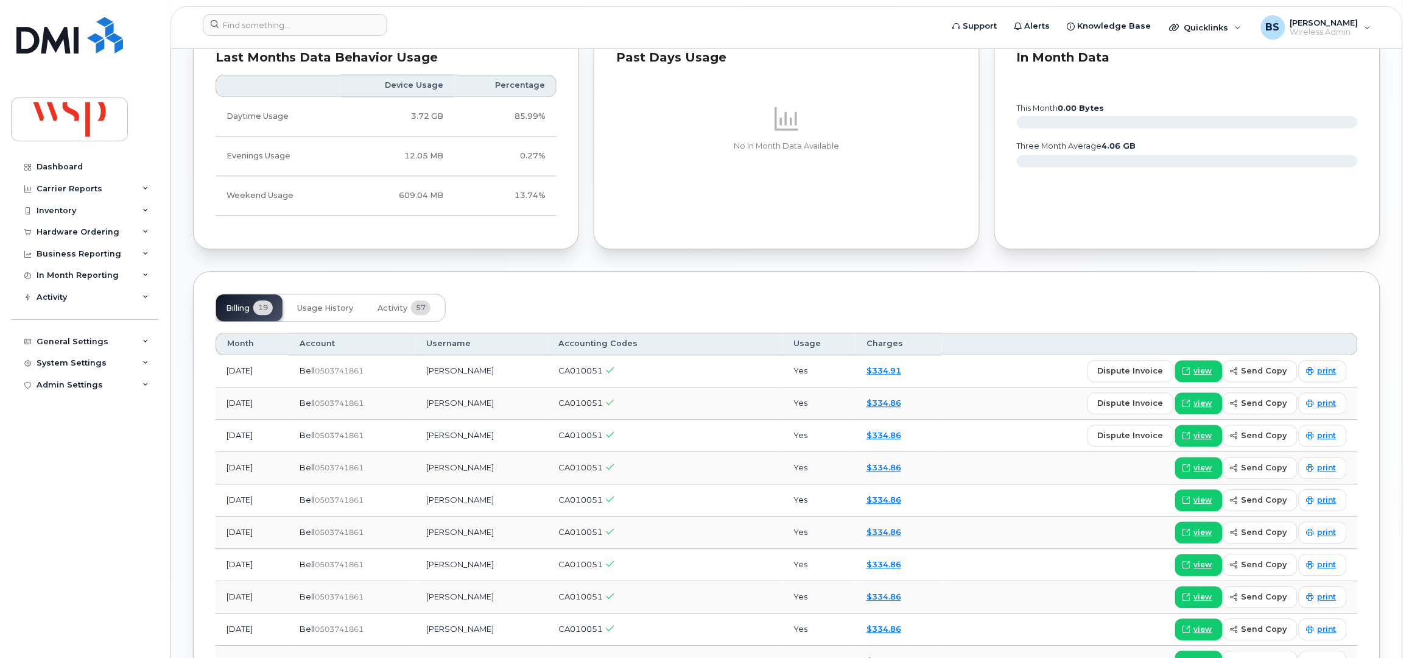
scroll to position [974, 0]
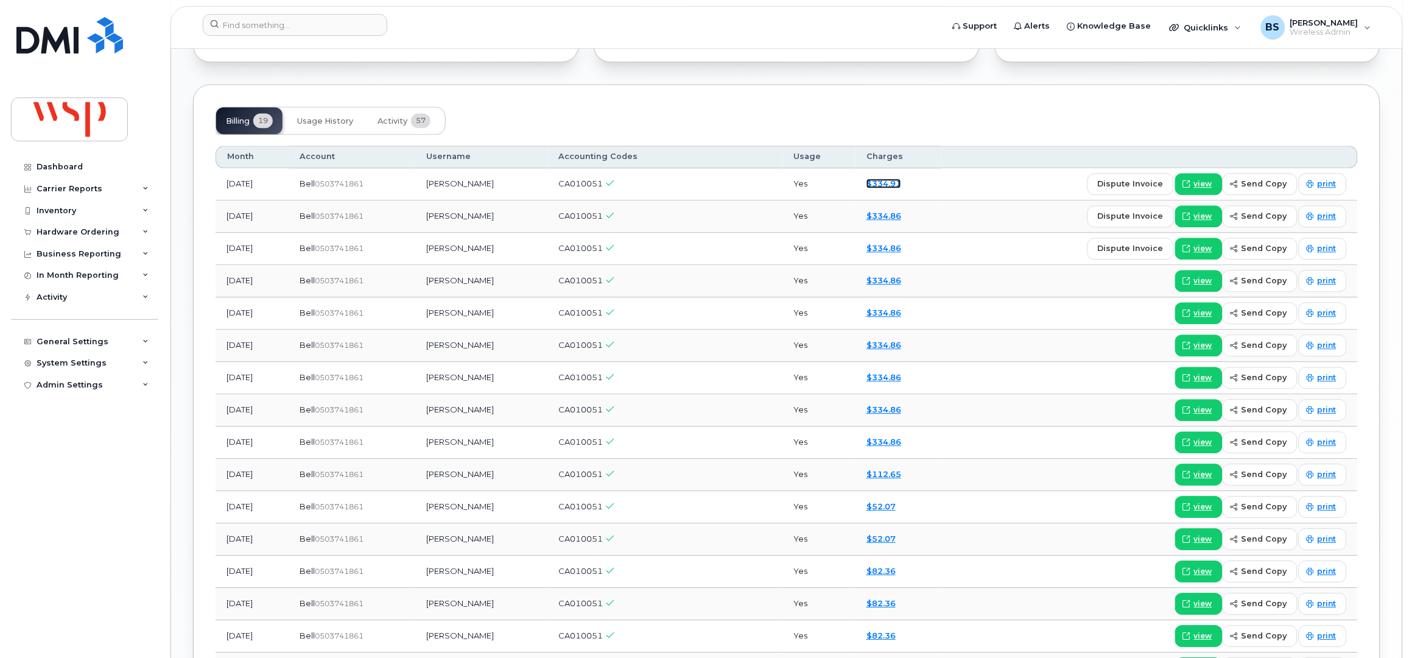
click at [901, 178] on link "$334.91" at bounding box center [883, 183] width 35 height 10
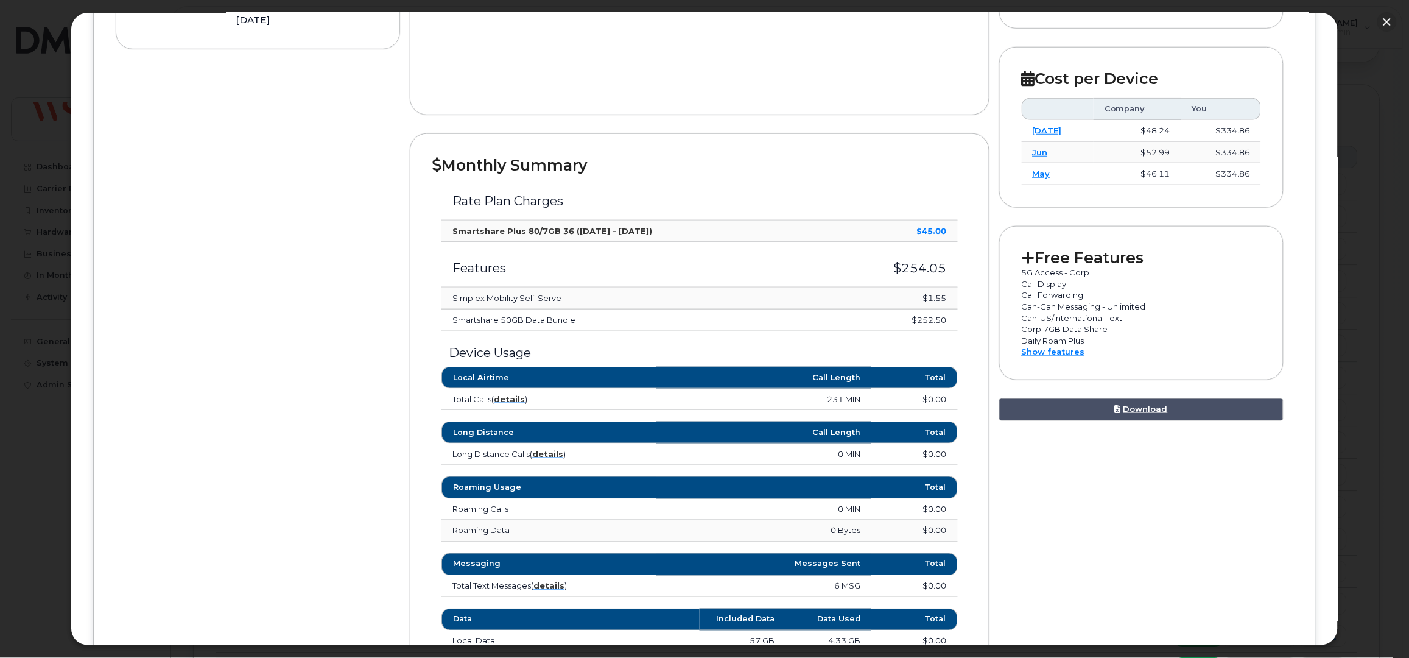
scroll to position [325, 0]
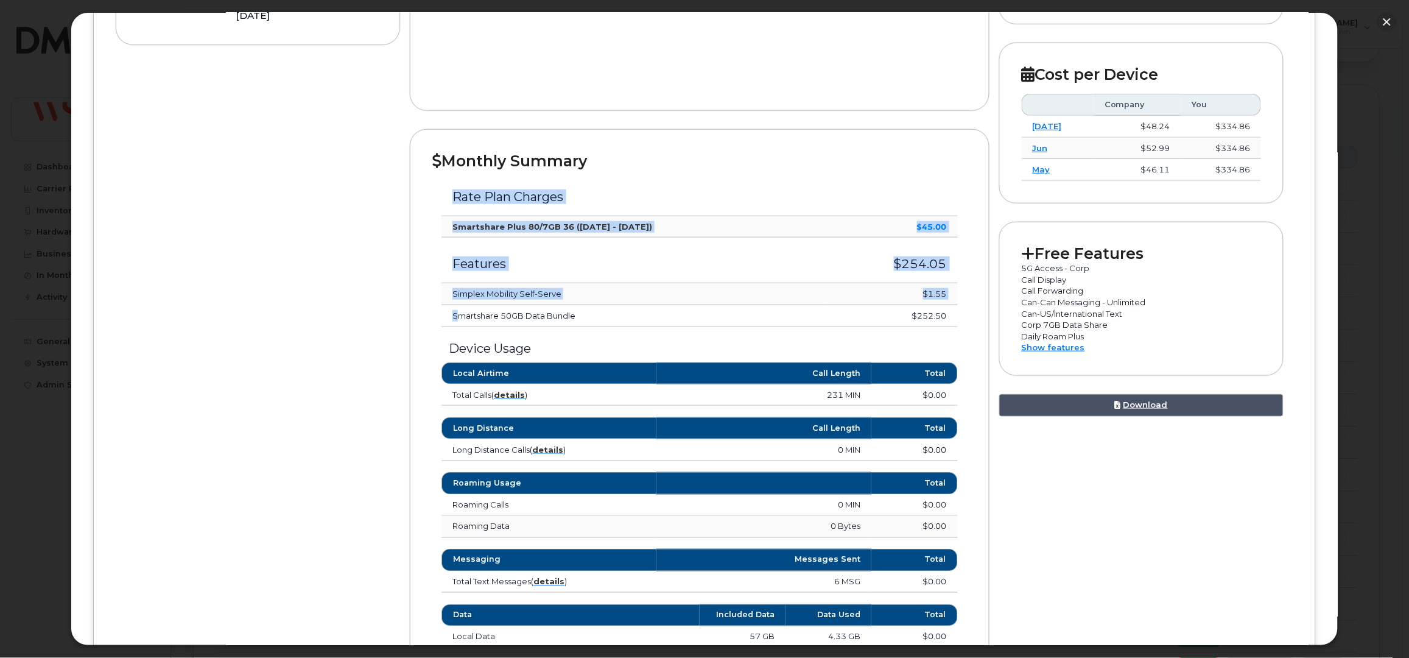
drag, startPoint x: 959, startPoint y: 316, endPoint x: 438, endPoint y: 320, distance: 521.2
click at [442, 320] on div "Rate Plan Charges Smartshare Plus 80/7GB 36 ([DATE] - [DATE]) $45.00 Features $…" at bounding box center [699, 248] width 534 height 156
copy table "Rate Plan Charges Smartshare Plus 80/7GB 36 ([DATE] - [DATE]) $45.00 Features $…"
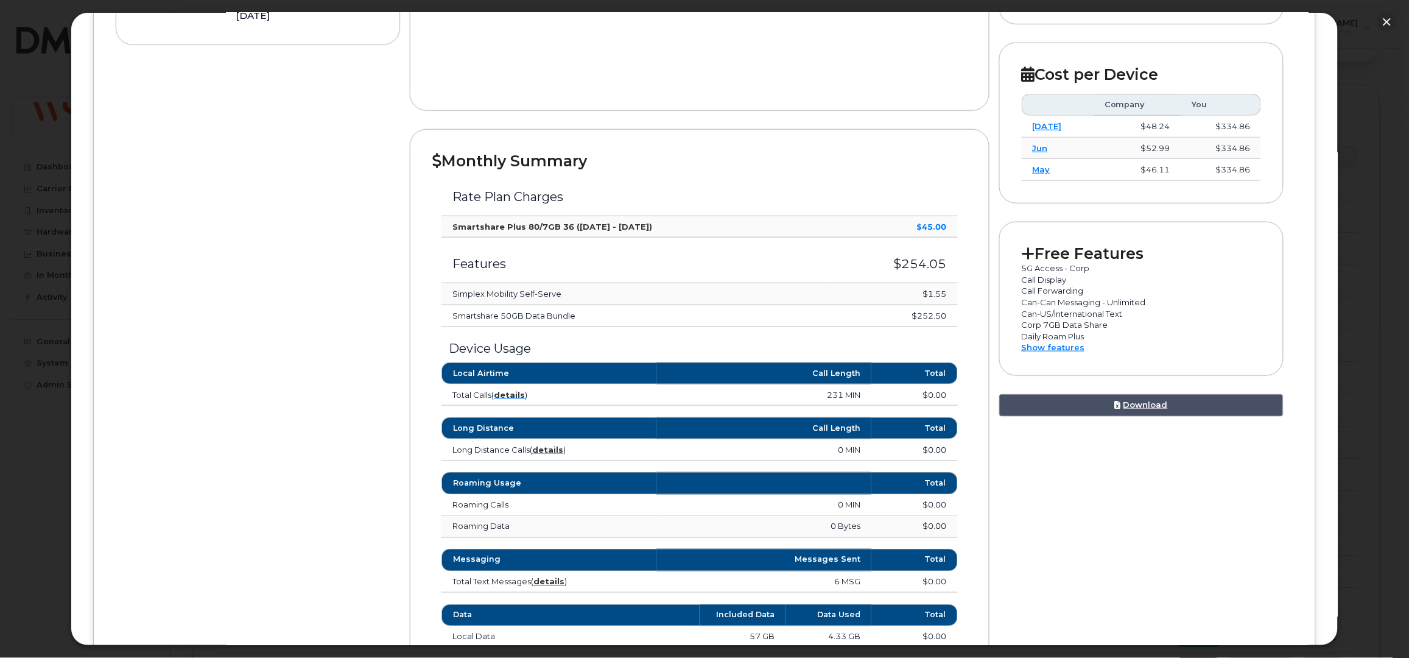
scroll to position [0, 0]
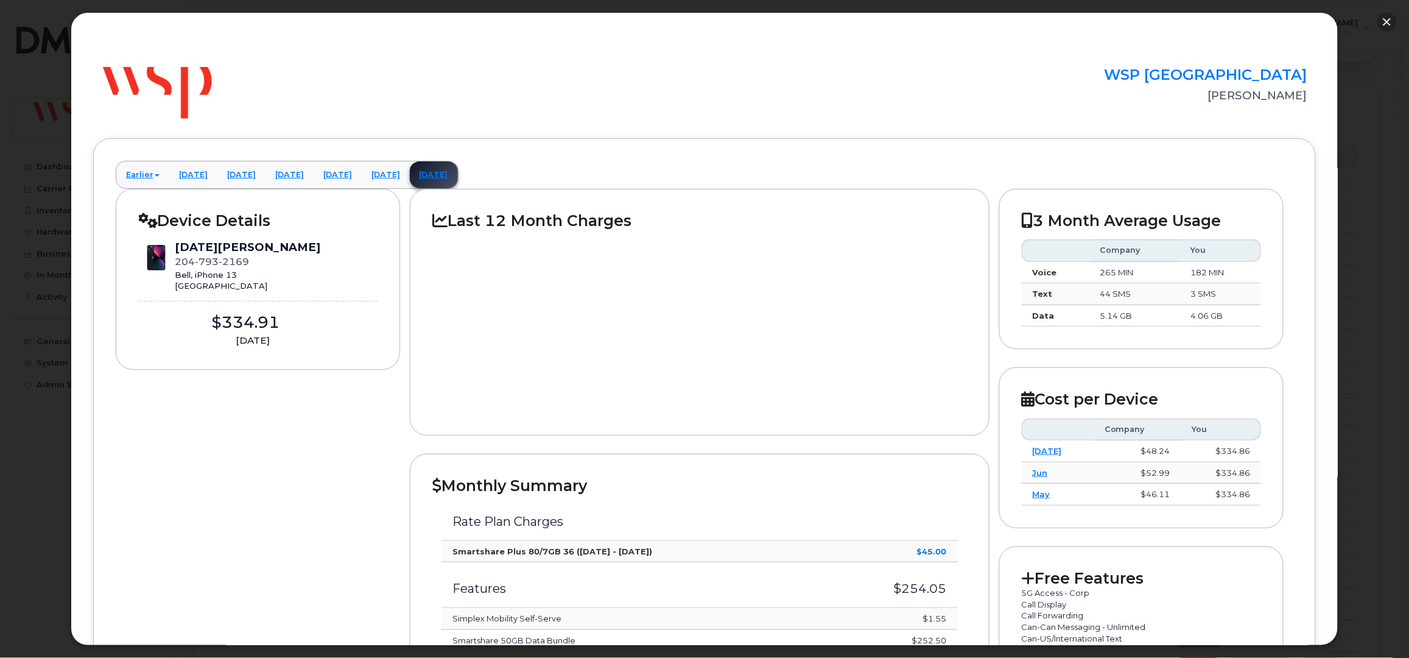
drag, startPoint x: 1386, startPoint y: 21, endPoint x: 1026, endPoint y: 78, distance: 364.4
click at [1383, 21] on button "button" at bounding box center [1386, 21] width 19 height 19
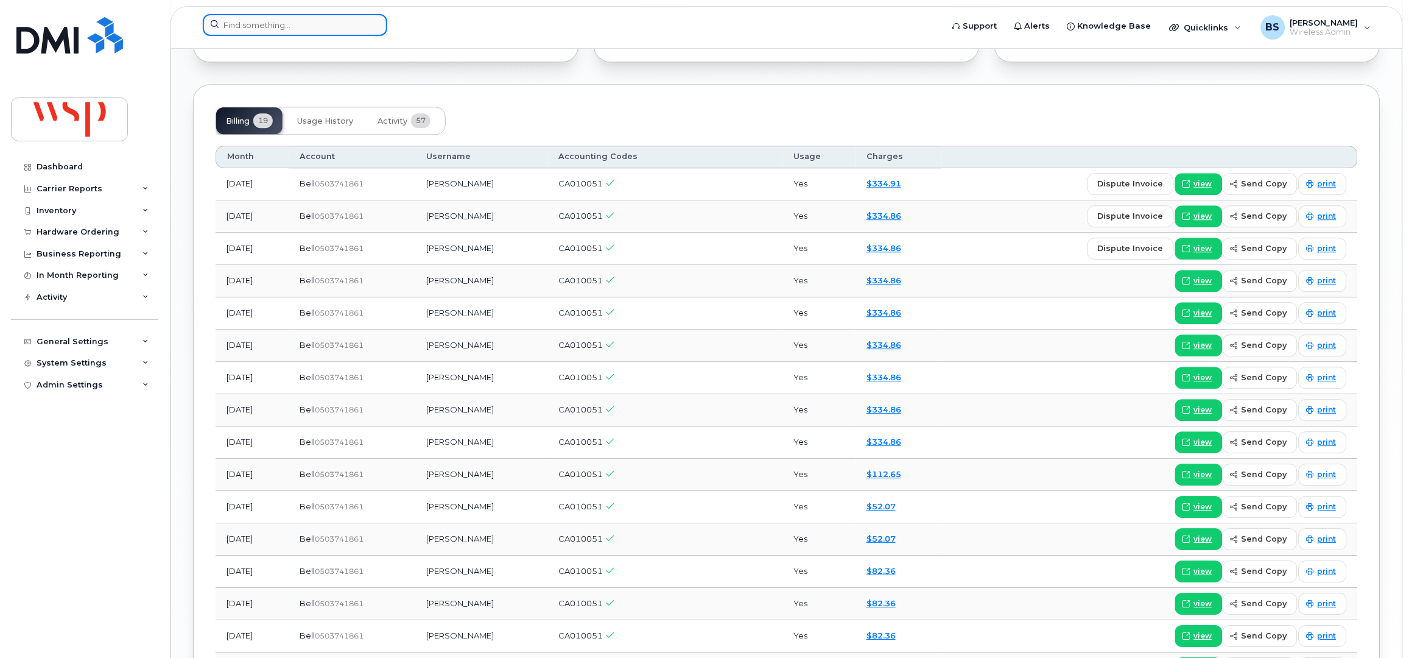
drag, startPoint x: 297, startPoint y: 24, endPoint x: 314, endPoint y: 21, distance: 17.4
click at [297, 23] on input at bounding box center [295, 25] width 184 height 22
paste input "4166487851"
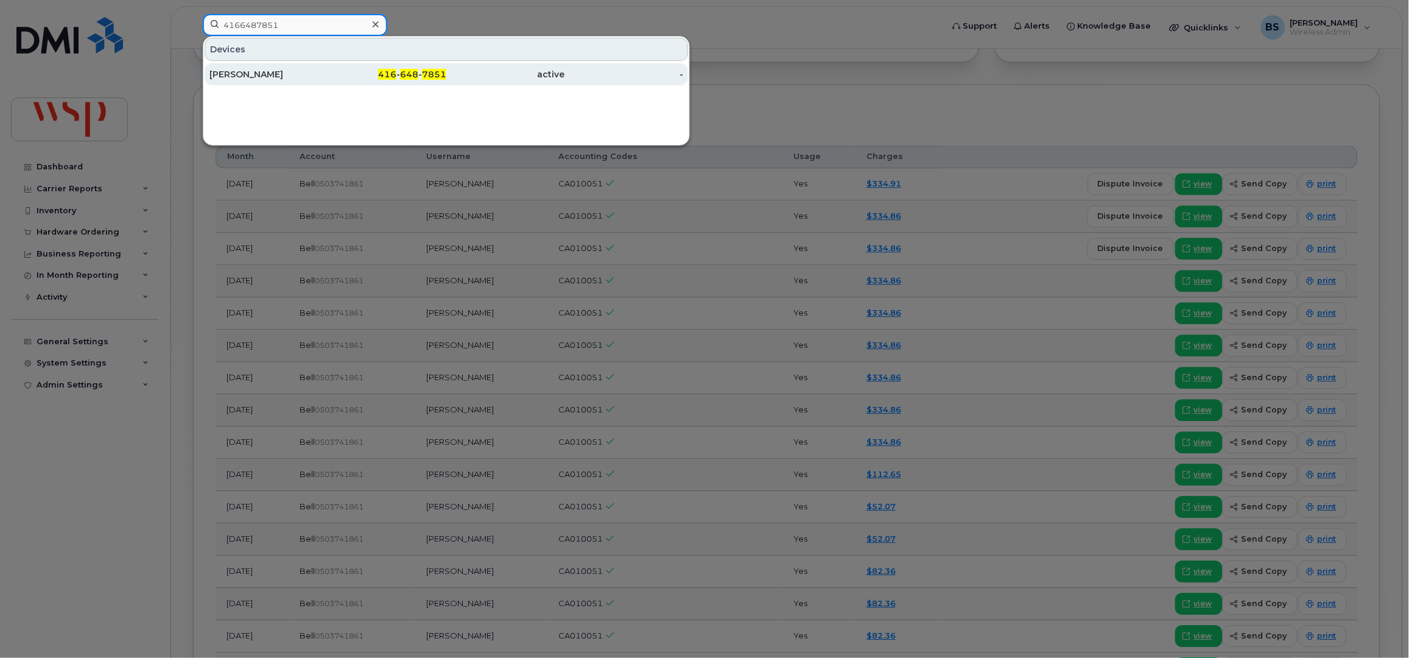
type input "4166487851"
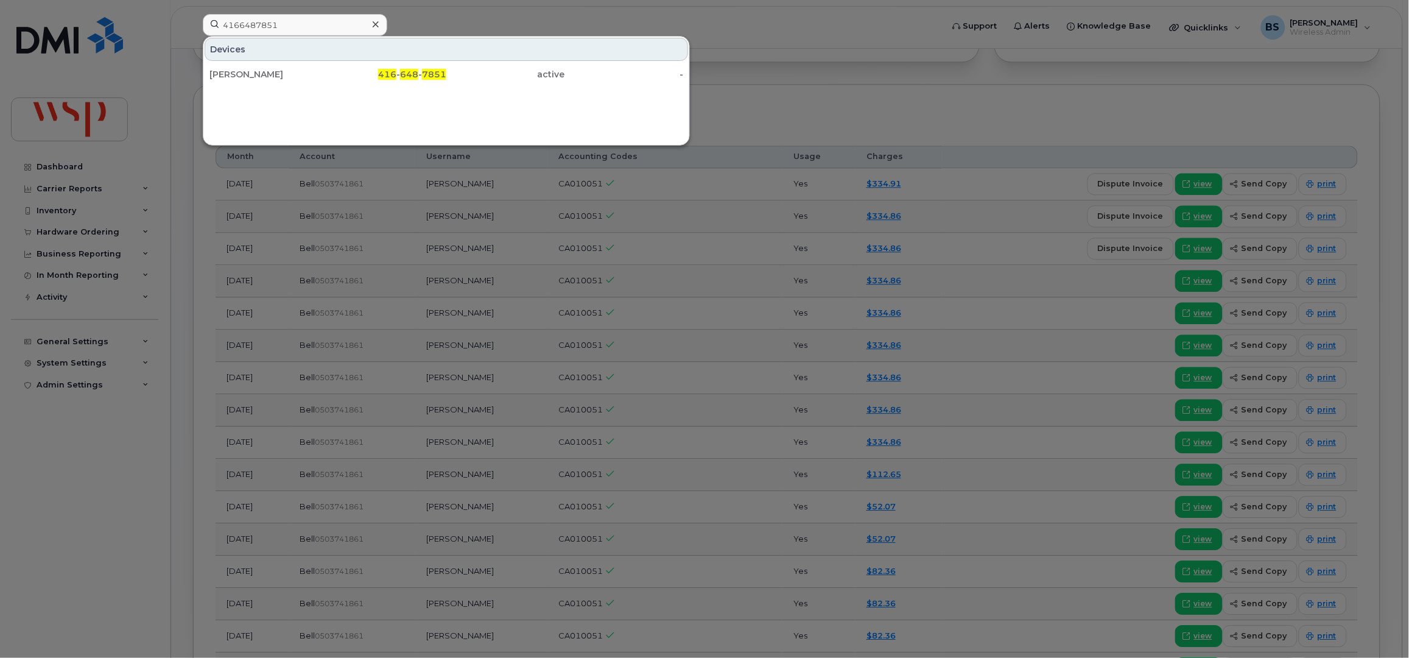
drag, startPoint x: 235, startPoint y: 72, endPoint x: 416, endPoint y: 116, distance: 186.8
click at [236, 72] on div "[PERSON_NAME]" at bounding box center [268, 74] width 119 height 12
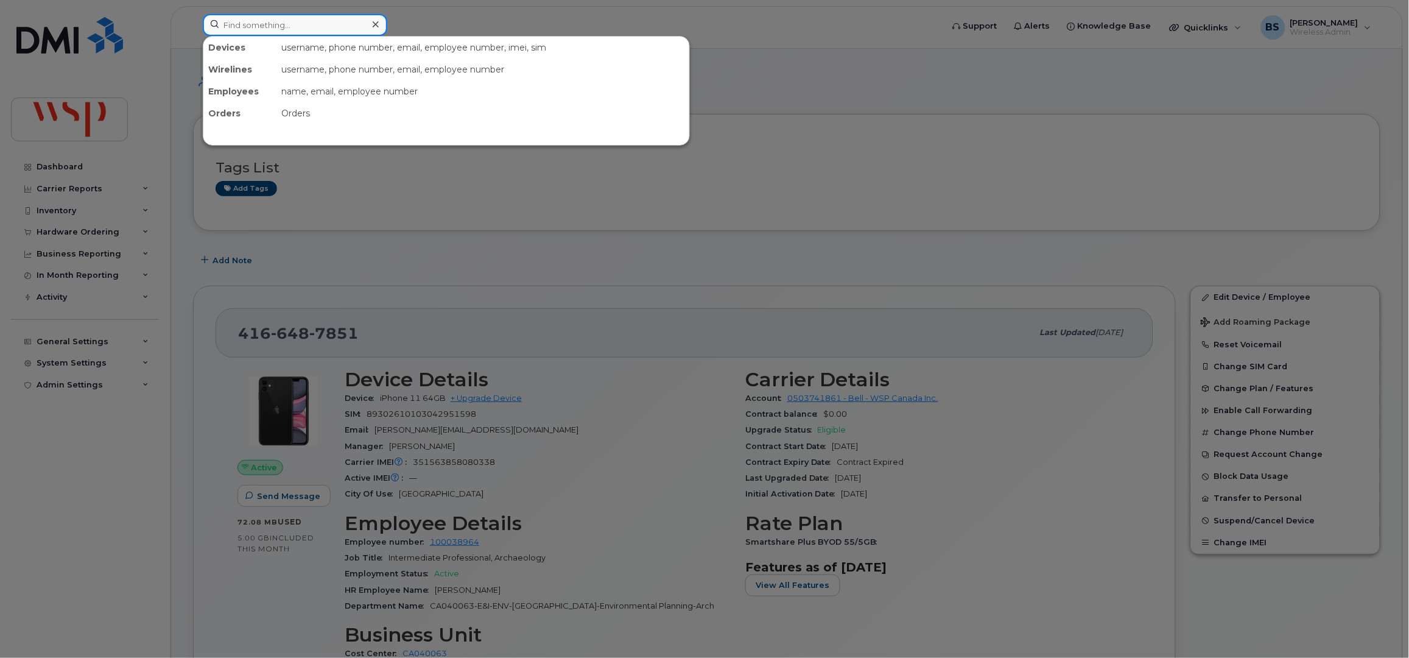
click at [305, 22] on input at bounding box center [295, 25] width 184 height 22
paste input "6137009290"
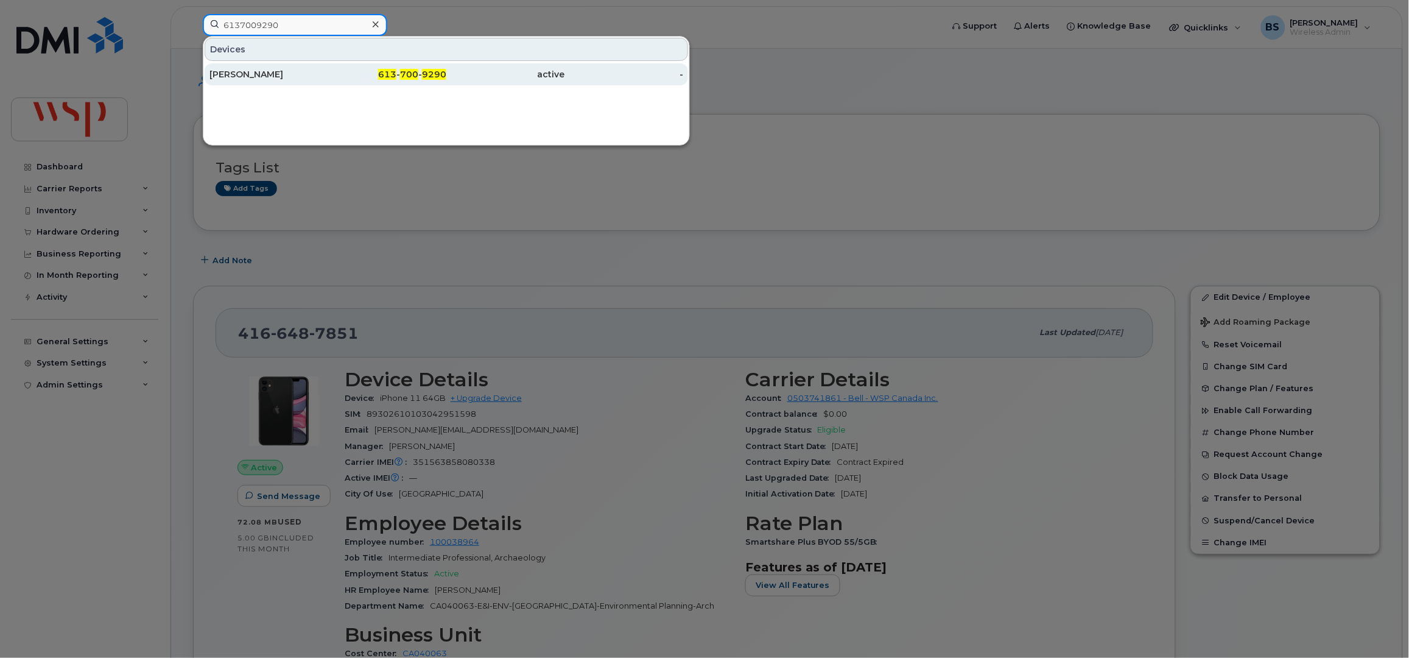
type input "6137009290"
click at [235, 72] on div "[PERSON_NAME]" at bounding box center [268, 74] width 119 height 12
